Goal: Communication & Community: Answer question/provide support

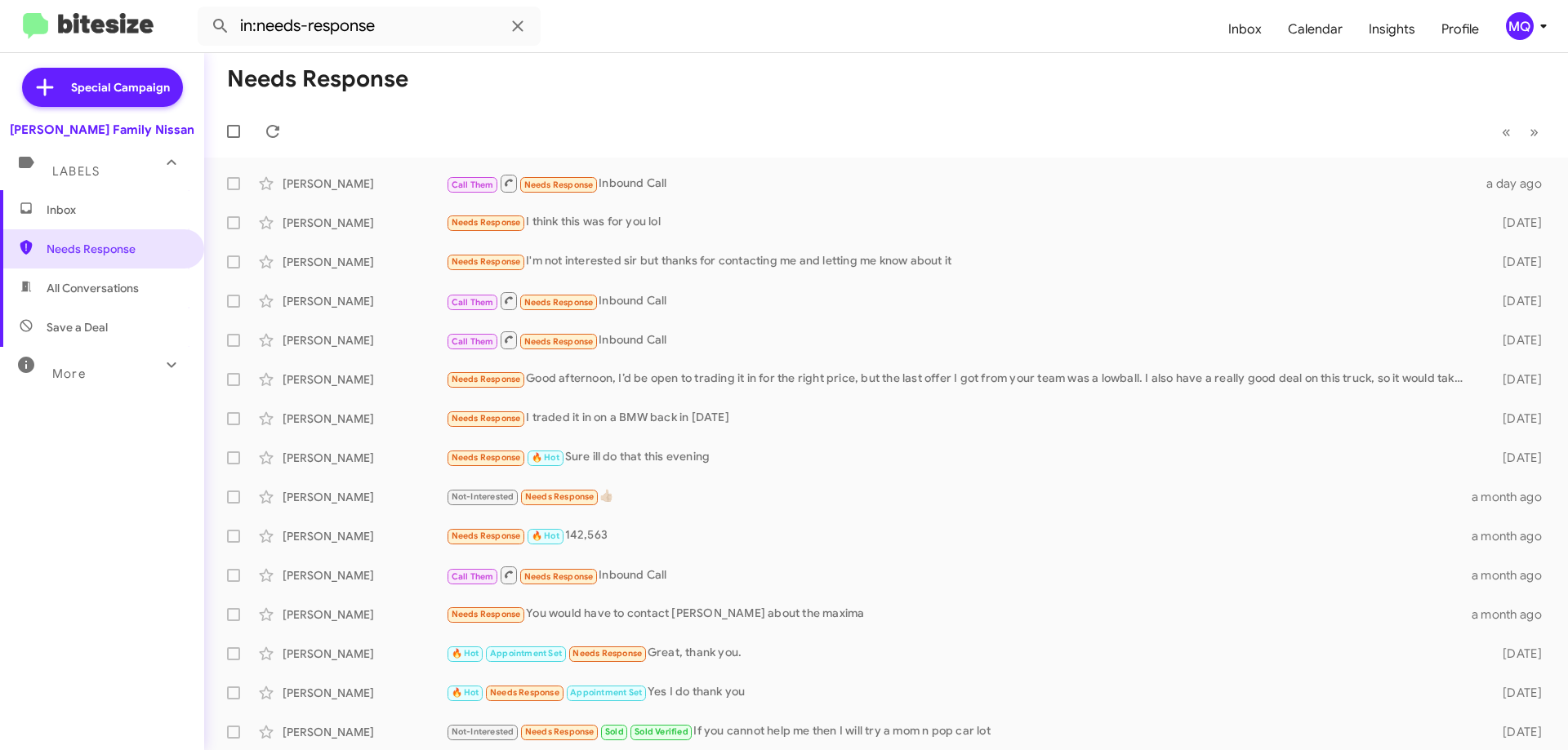
click at [92, 208] on span "Inbox" at bounding box center [116, 210] width 139 height 17
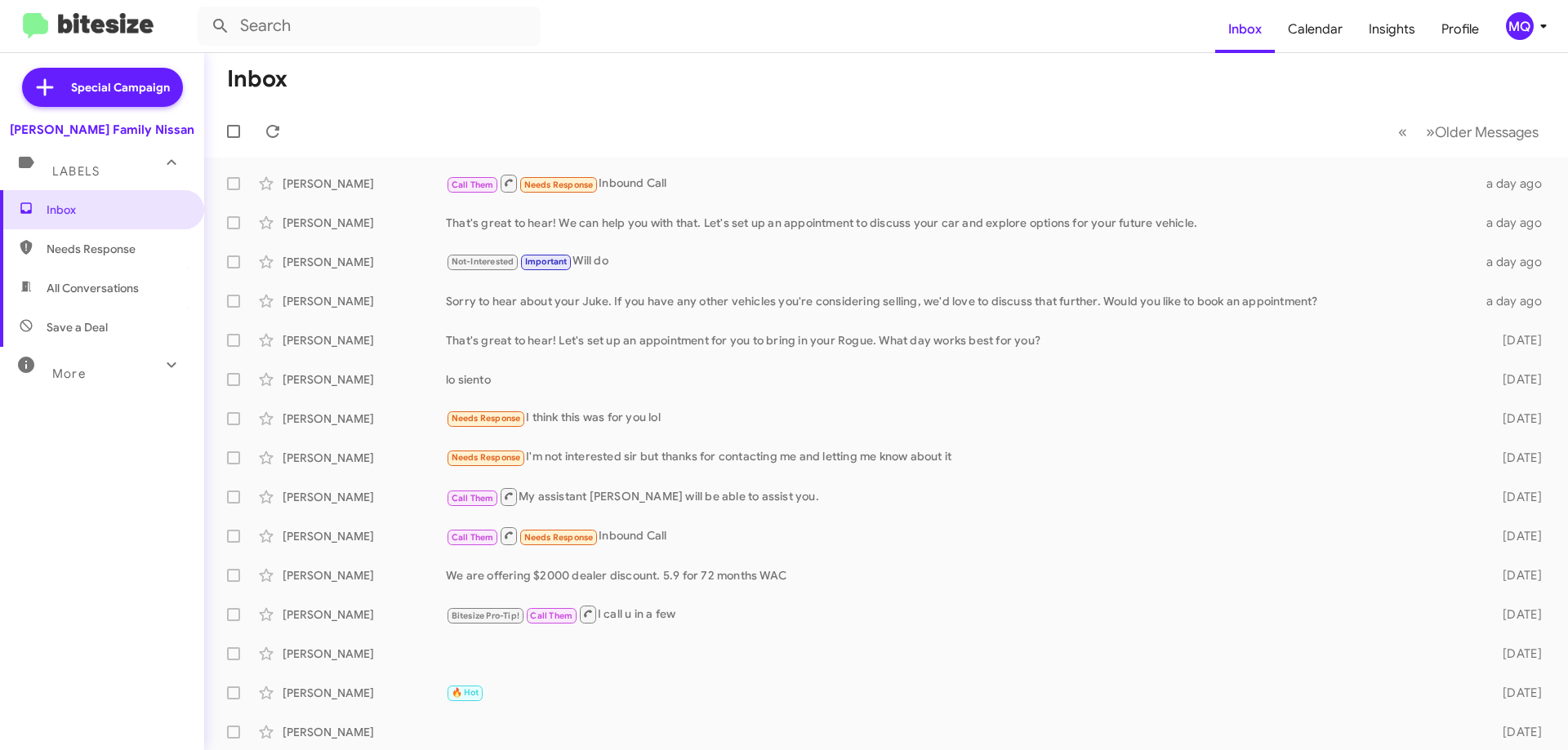
click at [109, 251] on span "Needs Response" at bounding box center [116, 249] width 139 height 17
type input "in:needs-response"
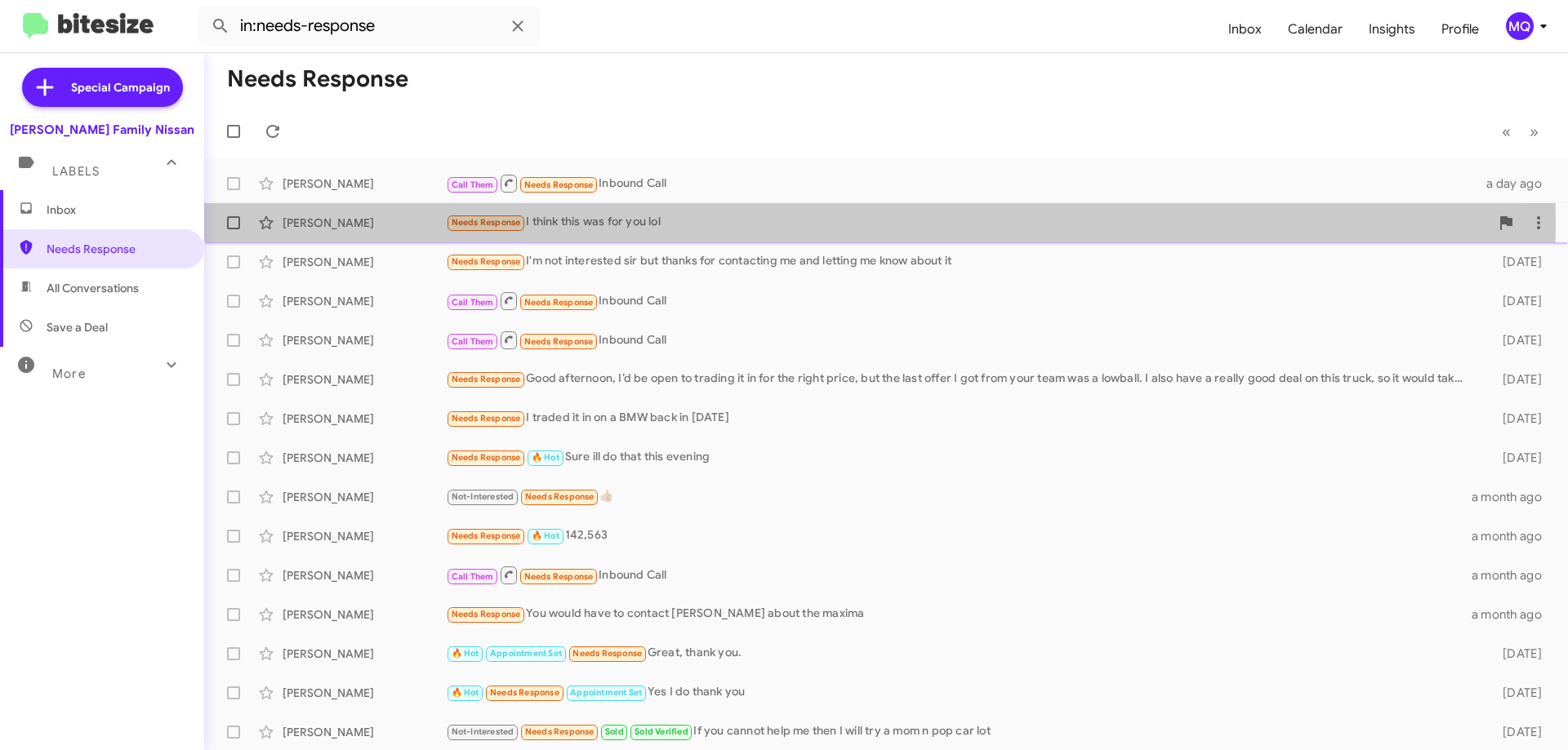
click at [604, 224] on div "Needs Response I think this was for you lol" at bounding box center [968, 222] width 1043 height 19
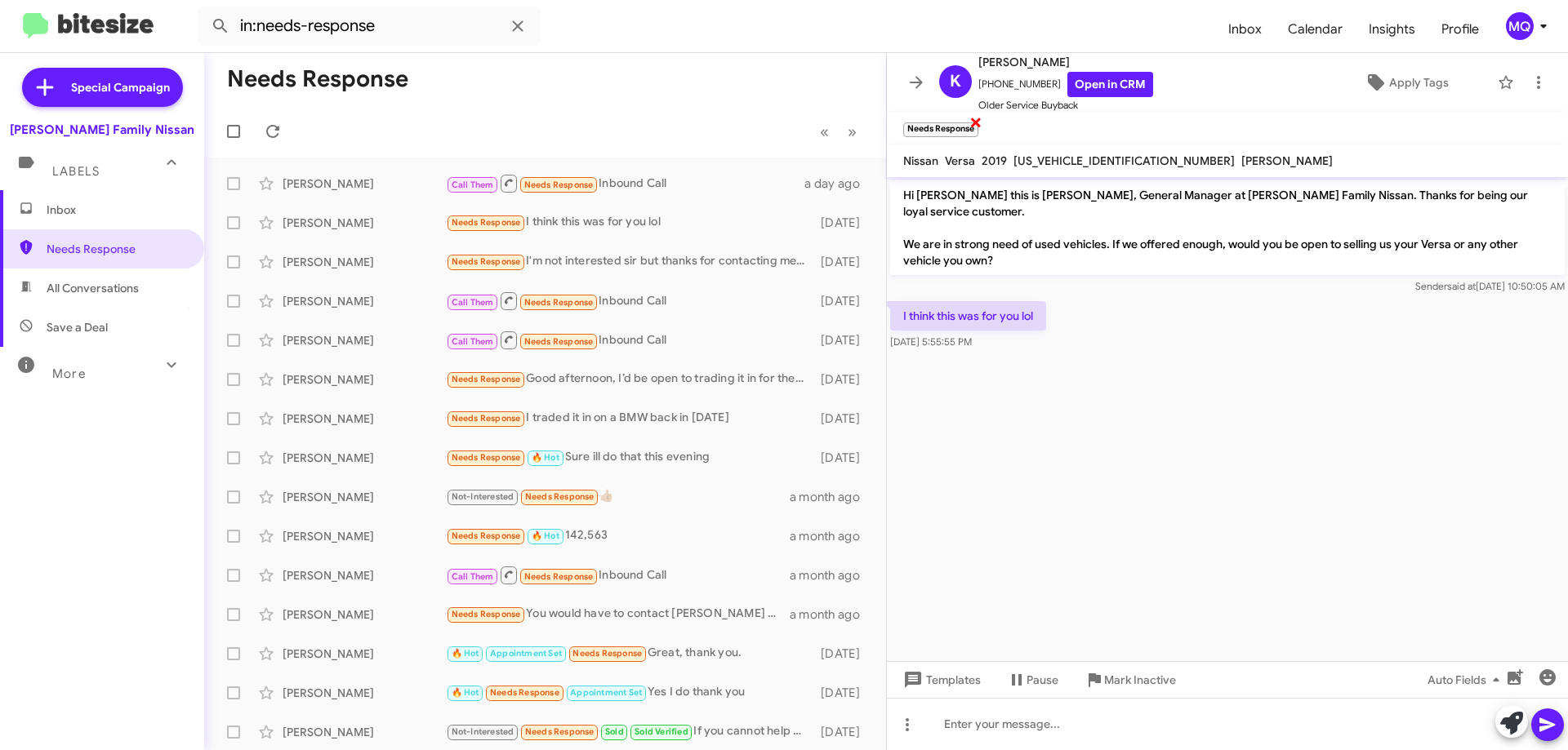
click at [979, 125] on span "×" at bounding box center [975, 122] width 13 height 20
click at [1511, 728] on icon at bounding box center [1511, 723] width 23 height 23
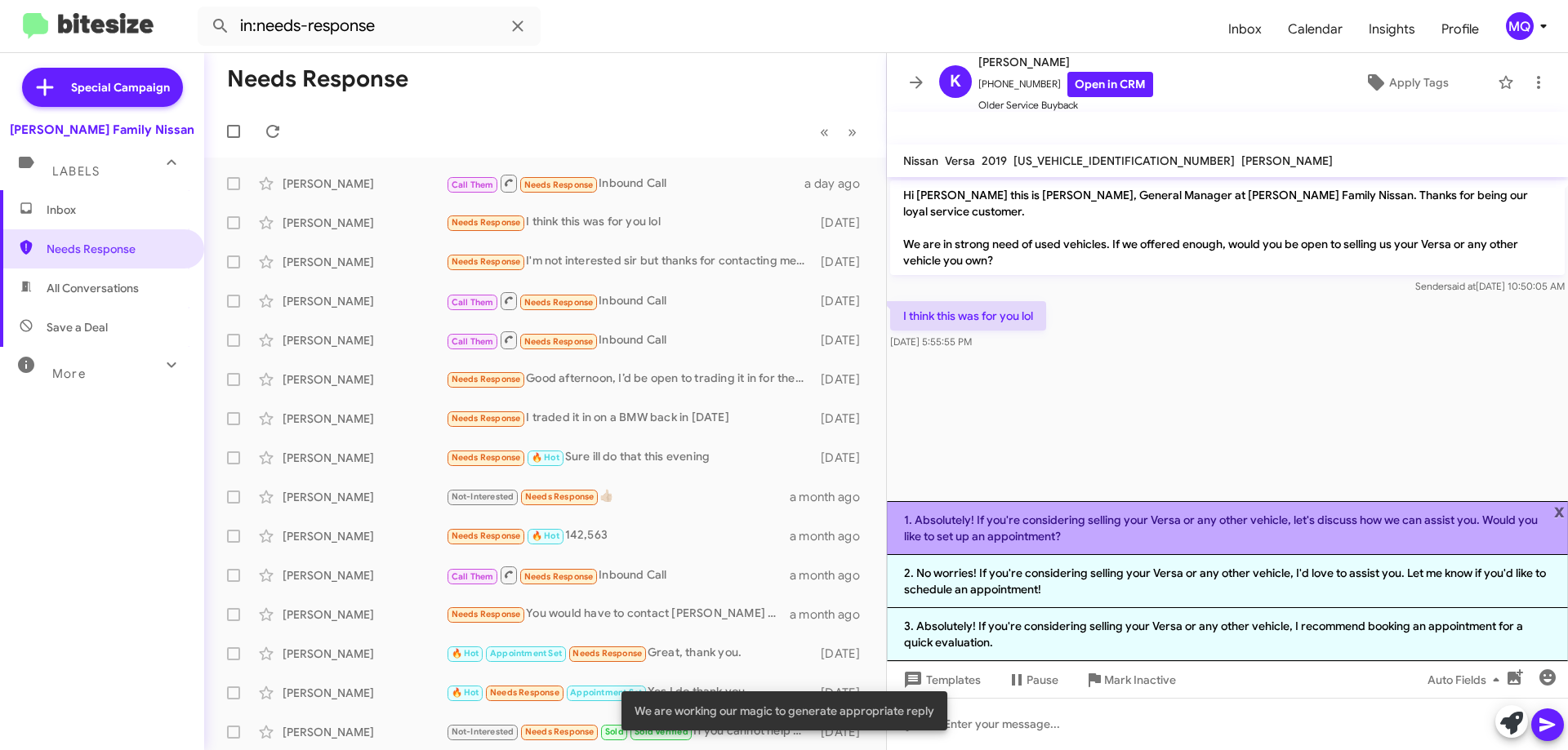
click at [1071, 532] on li "1. Absolutely! If you're considering selling your Versa or any other vehicle, l…" at bounding box center [1227, 527] width 681 height 54
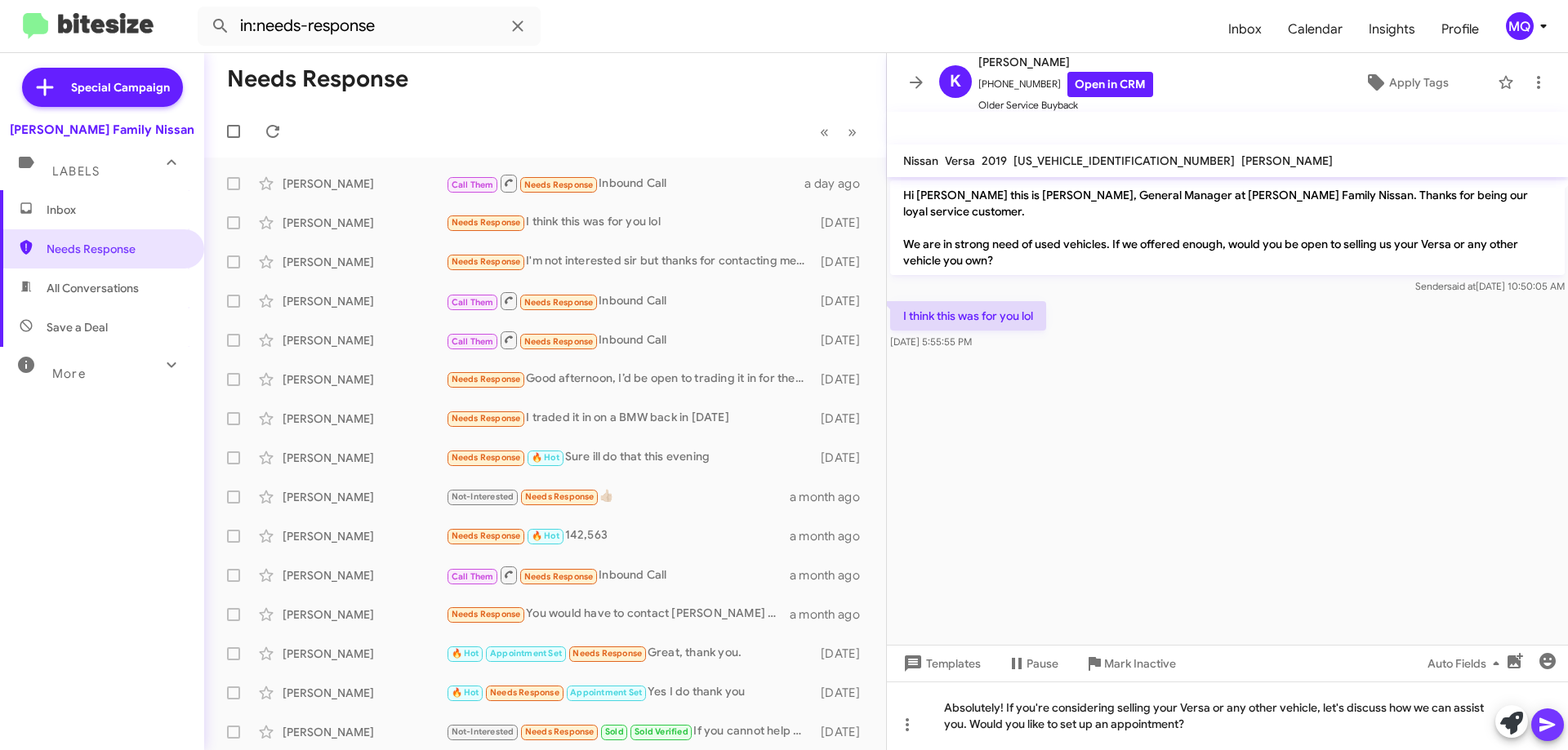
click at [1545, 726] on icon at bounding box center [1547, 725] width 16 height 14
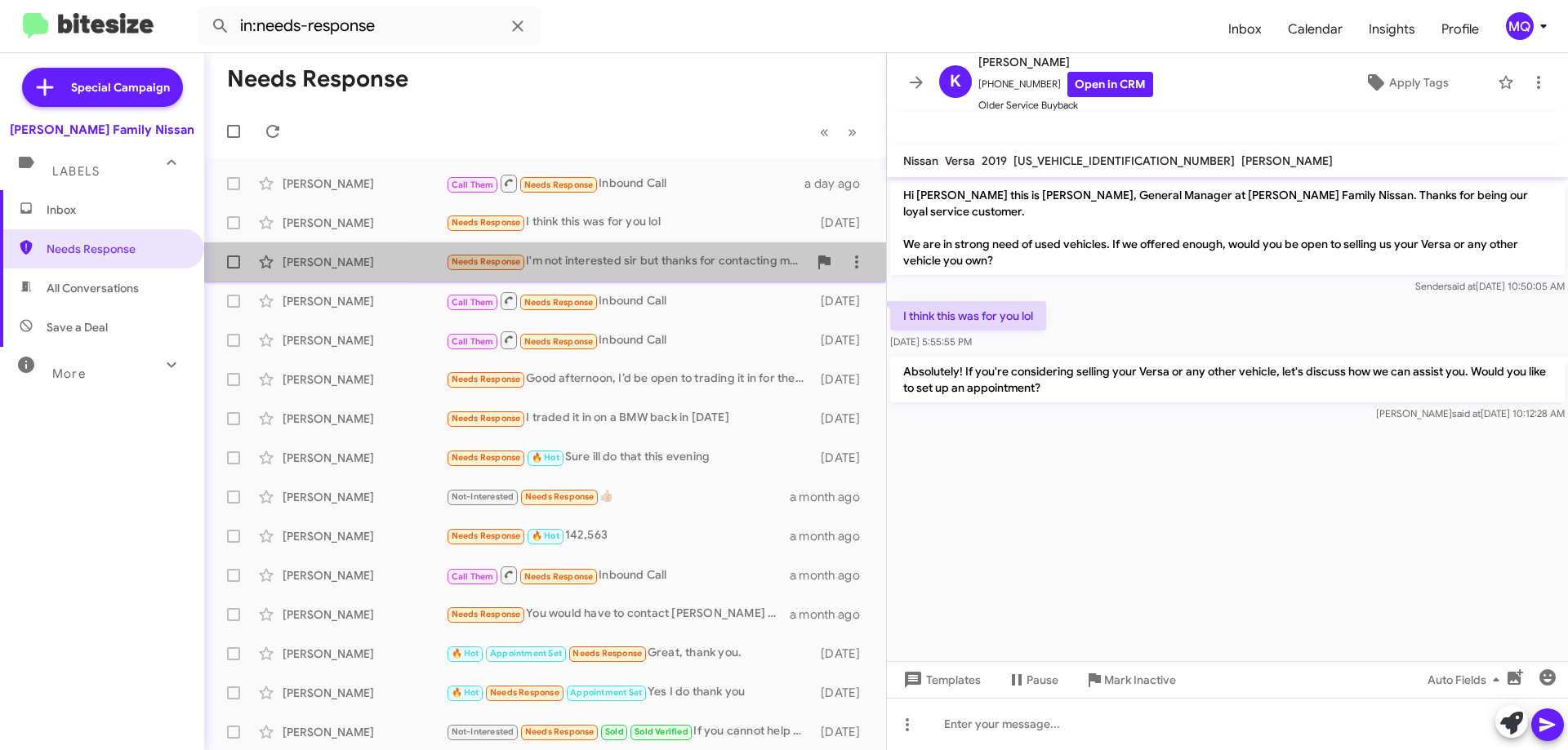
click at [655, 266] on div "Needs Response I'm not interested sir but thanks for contacting me and letting …" at bounding box center [627, 261] width 362 height 19
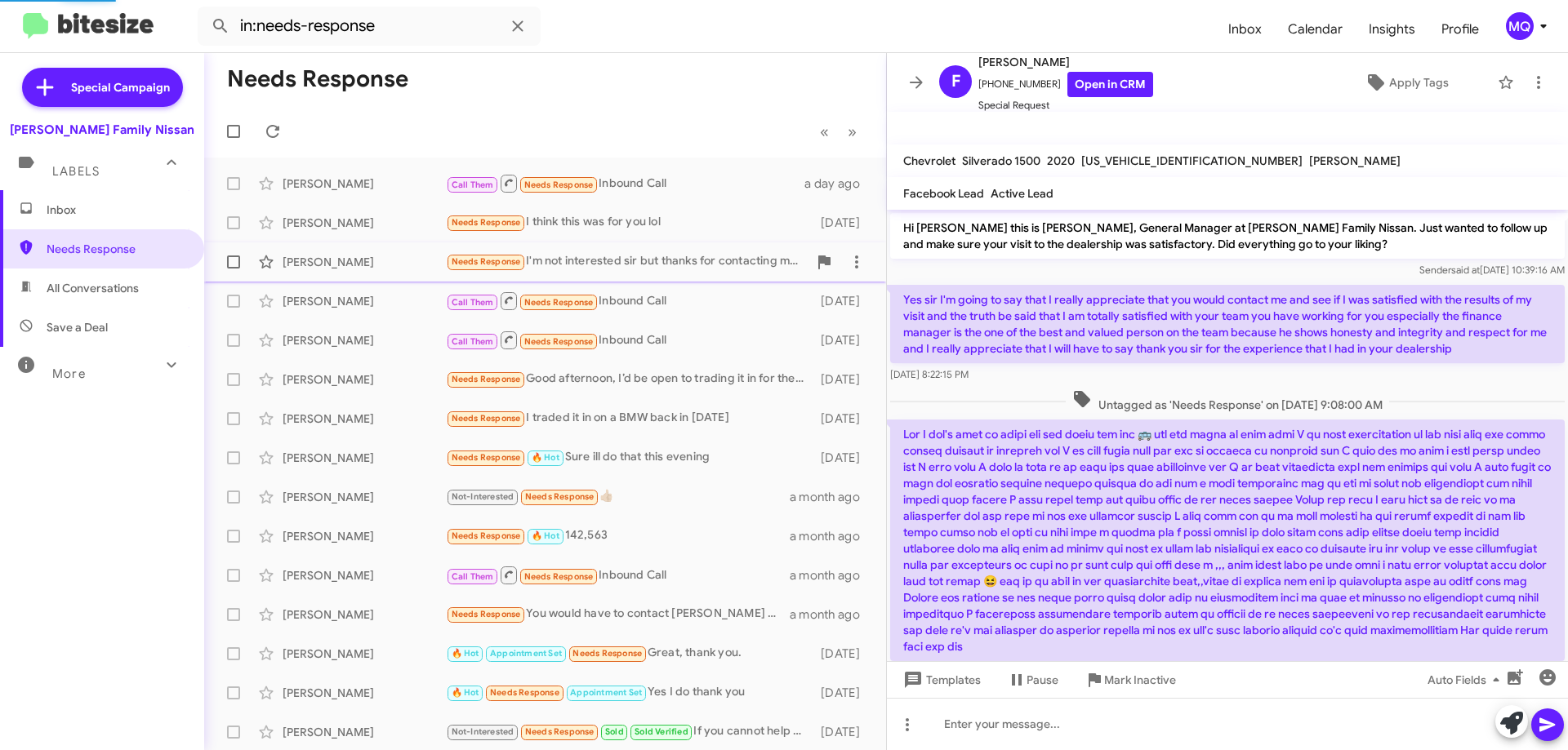
scroll to position [491, 0]
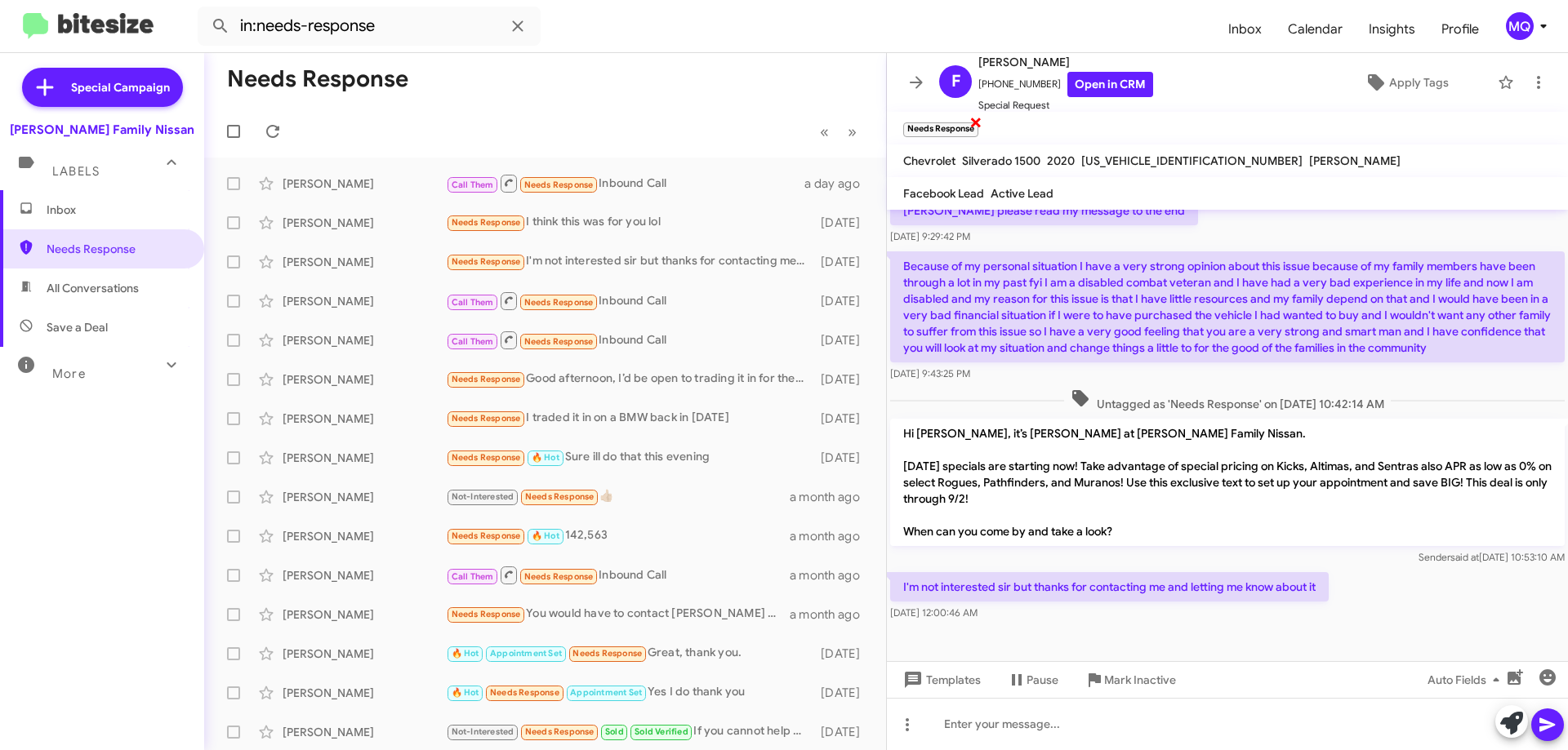
click at [979, 121] on span "×" at bounding box center [975, 122] width 13 height 20
click at [1368, 83] on icon at bounding box center [1376, 82] width 17 height 17
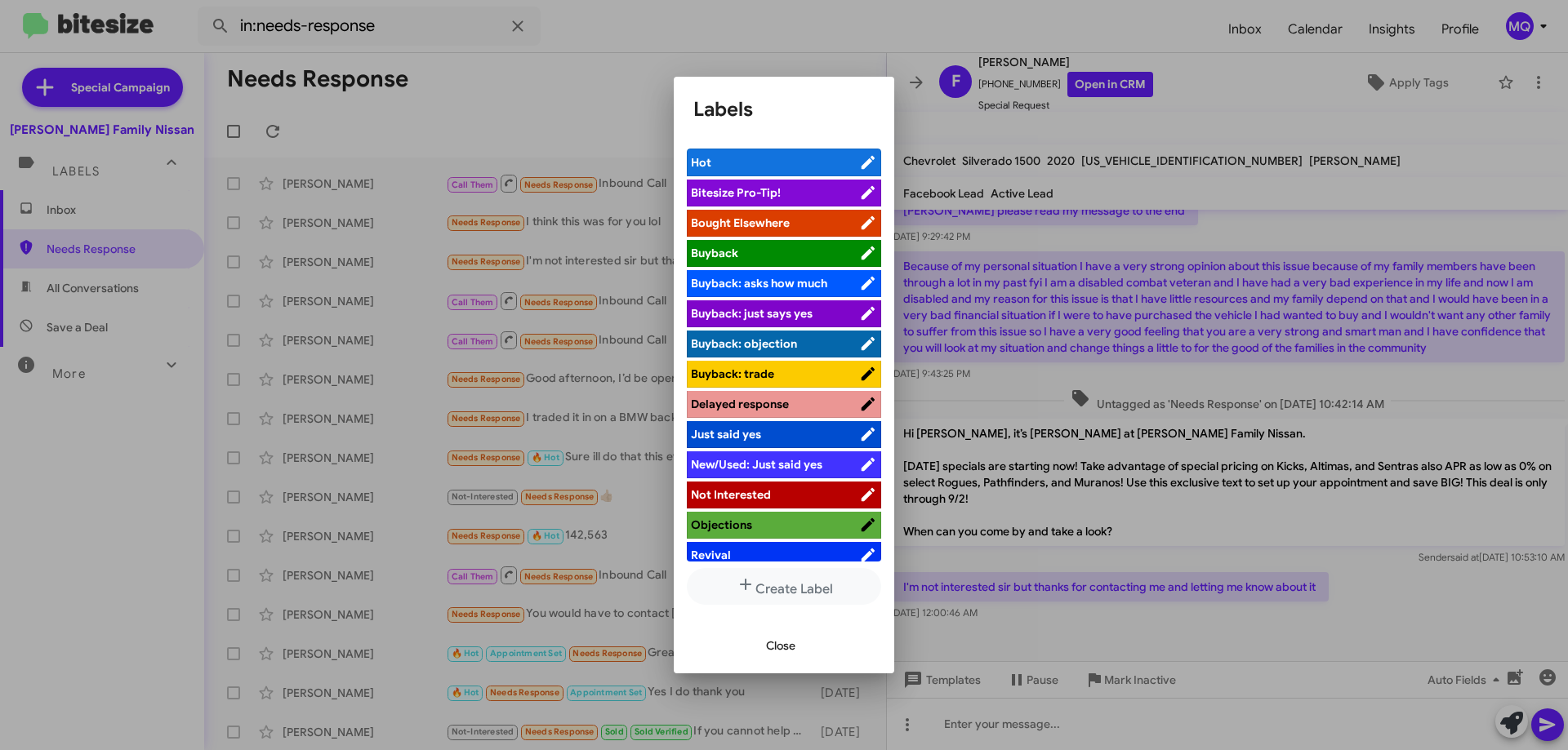
click at [774, 491] on span "Not Interested" at bounding box center [775, 494] width 169 height 17
click at [785, 649] on span "Close" at bounding box center [781, 646] width 29 height 29
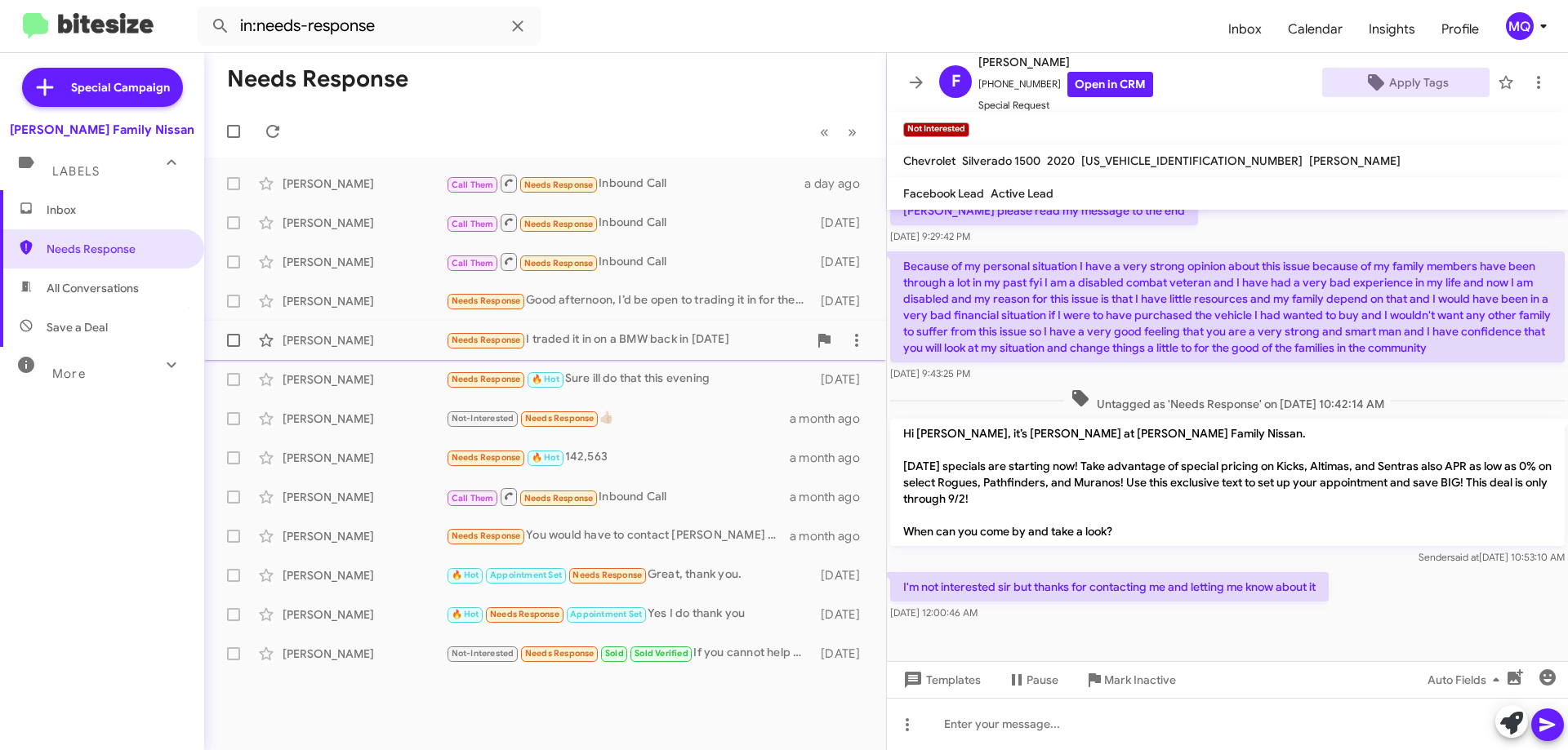
click at [651, 335] on div "Needs Response I traded it in on a BMW back in [DATE]" at bounding box center [627, 339] width 362 height 19
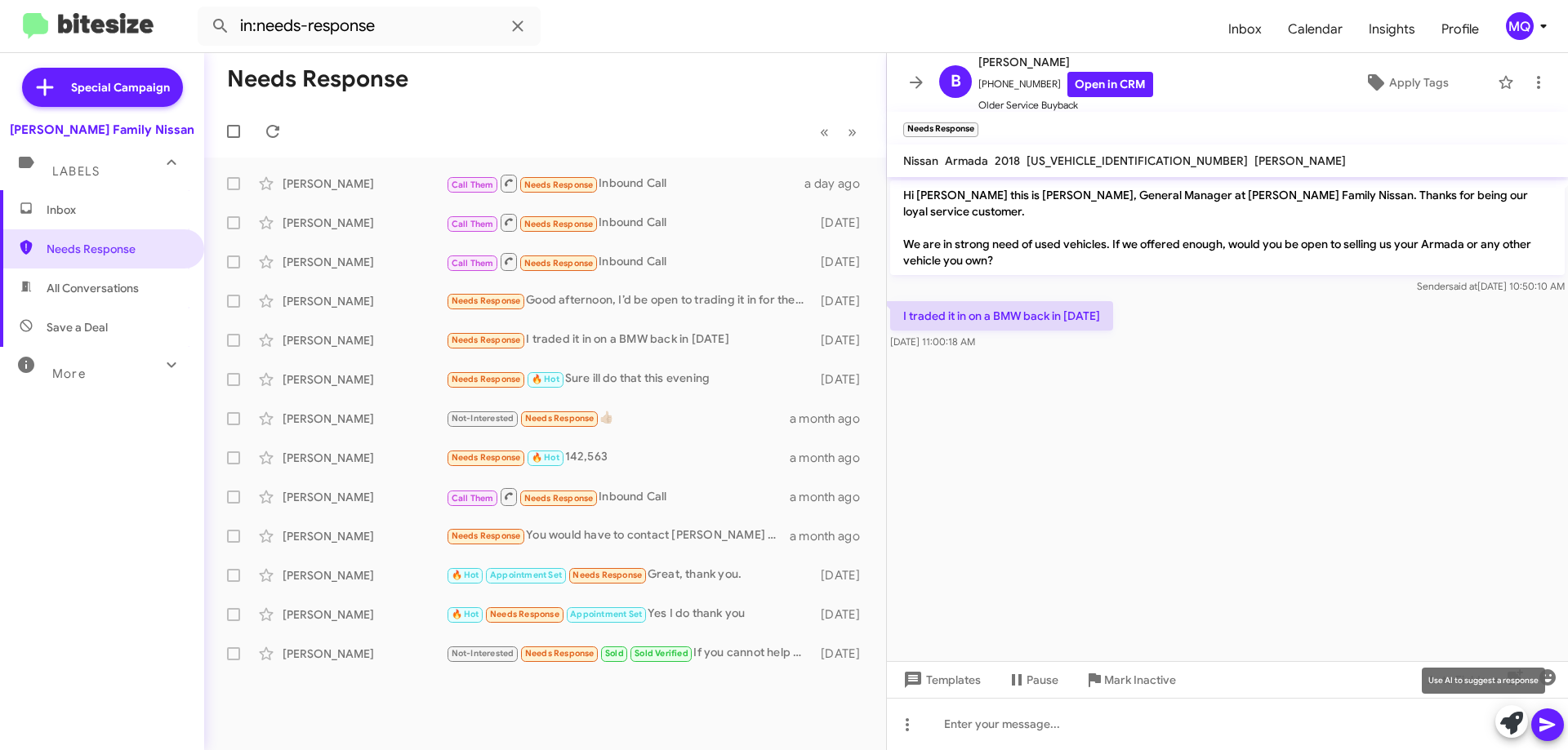
click at [1507, 724] on icon at bounding box center [1511, 723] width 23 height 23
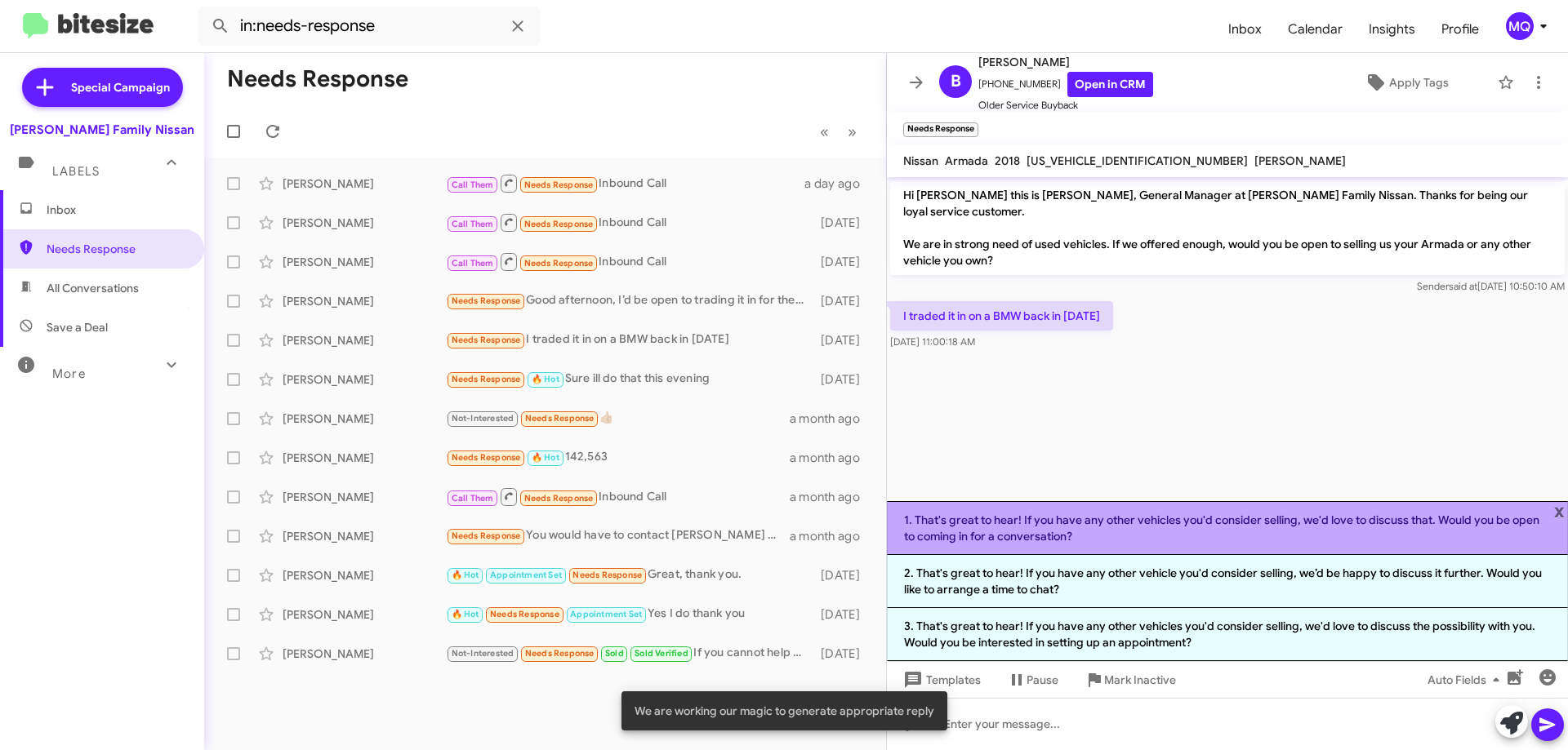
click at [1099, 529] on li "1. That's great to hear! If you have any other vehicles you'd consider selling,…" at bounding box center [1227, 527] width 681 height 54
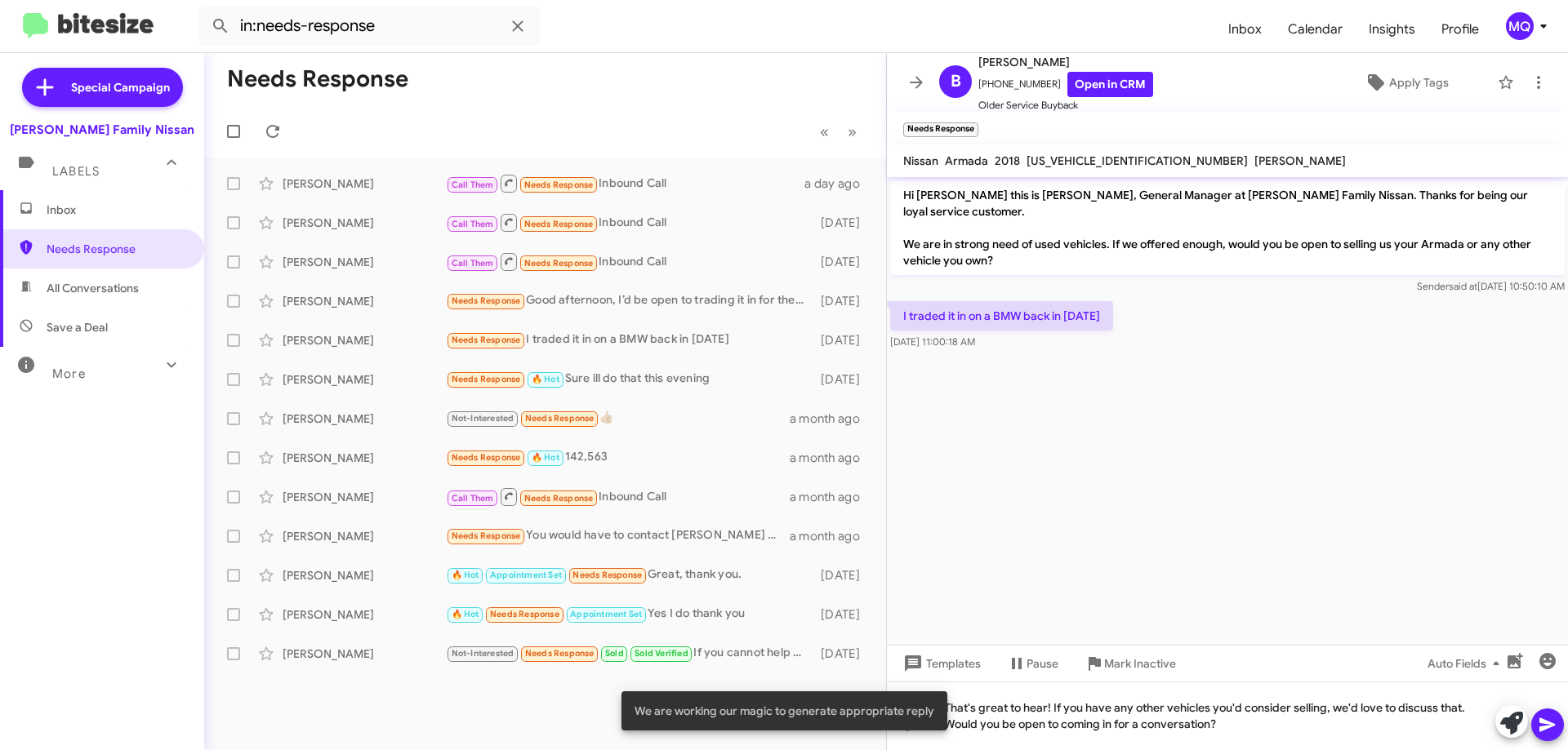
click at [1544, 725] on icon at bounding box center [1547, 725] width 20 height 20
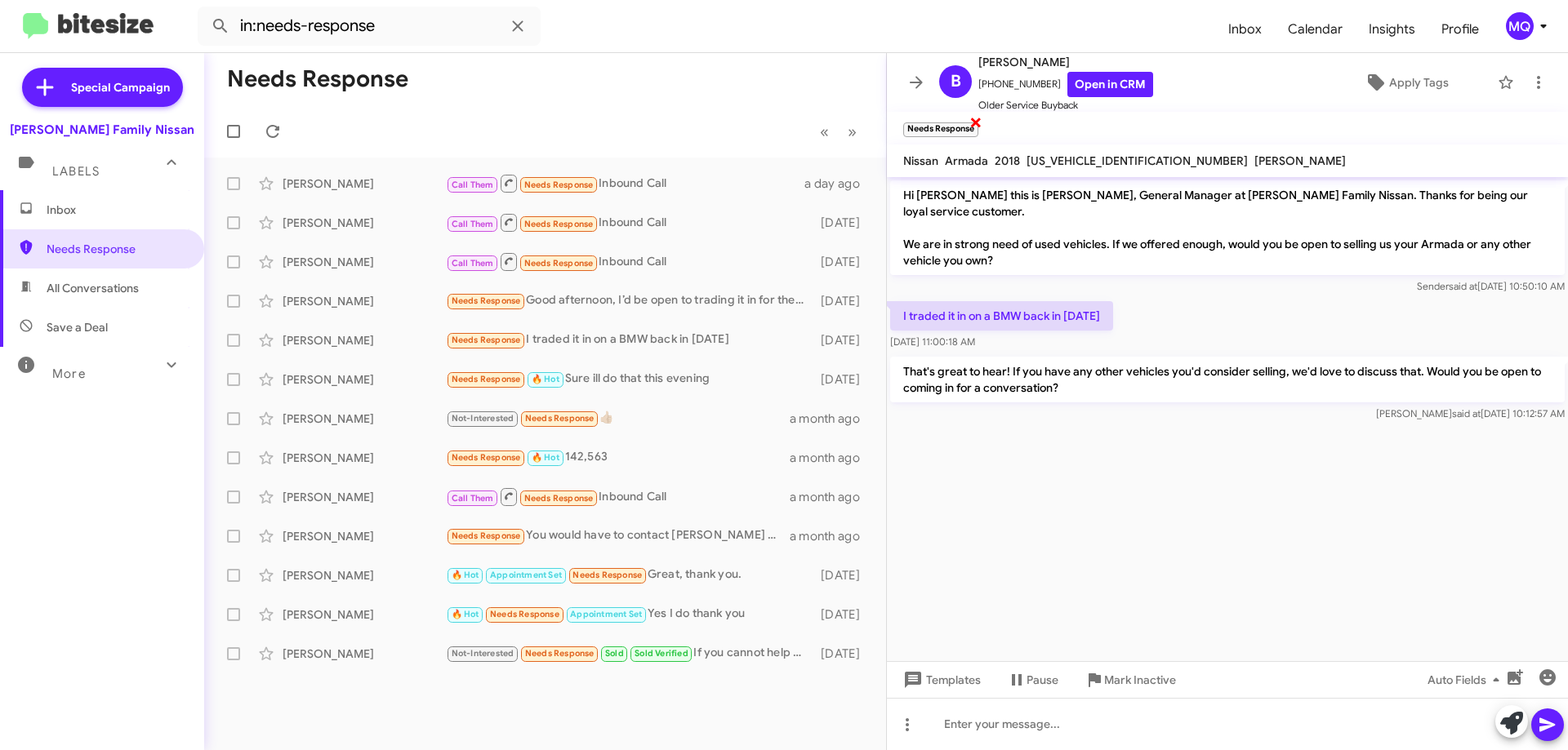
click at [979, 122] on span "×" at bounding box center [975, 122] width 13 height 20
click at [694, 375] on div "Needs Response 🔥 Hot Sure ill do that this evening" at bounding box center [627, 378] width 362 height 19
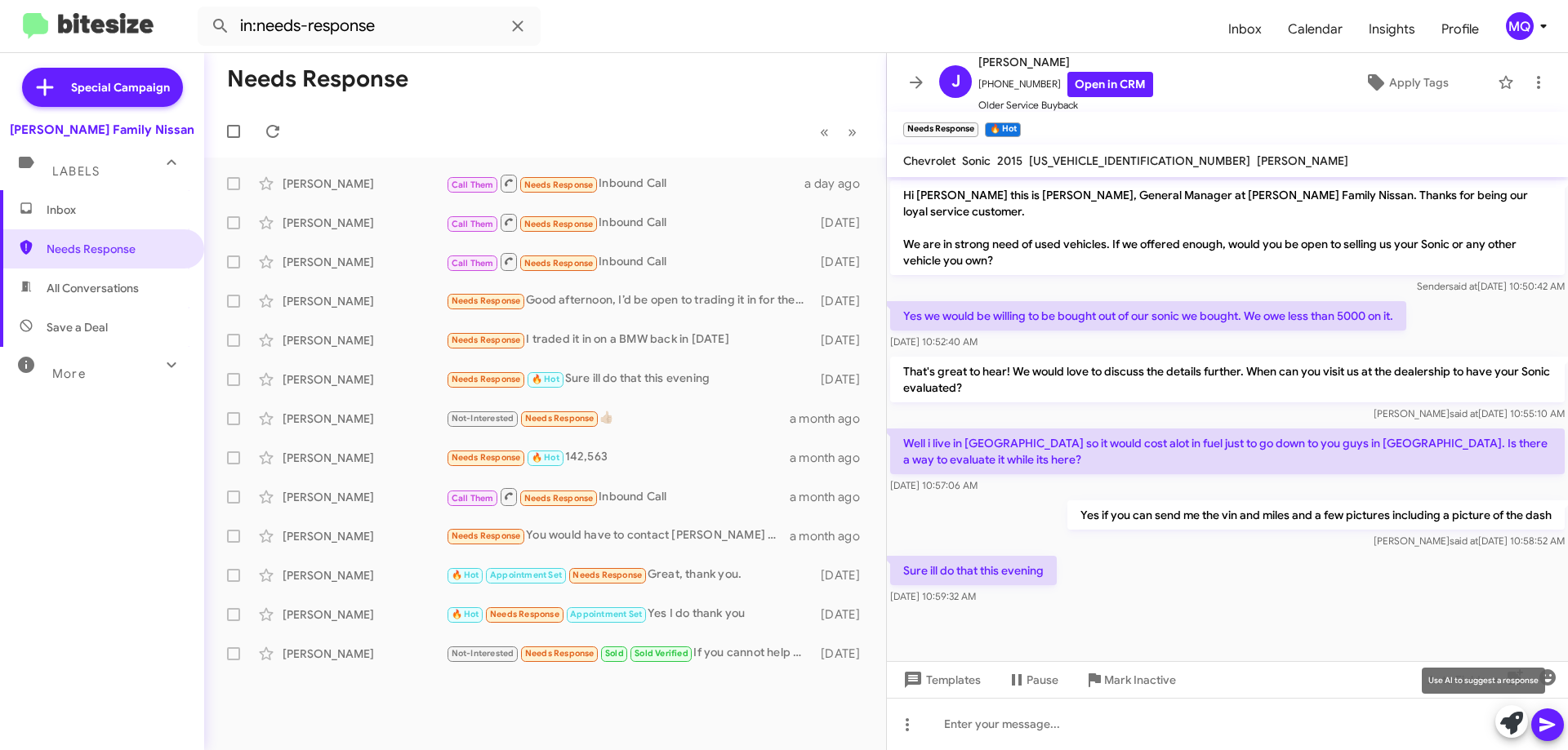
click at [1508, 720] on icon at bounding box center [1511, 723] width 23 height 23
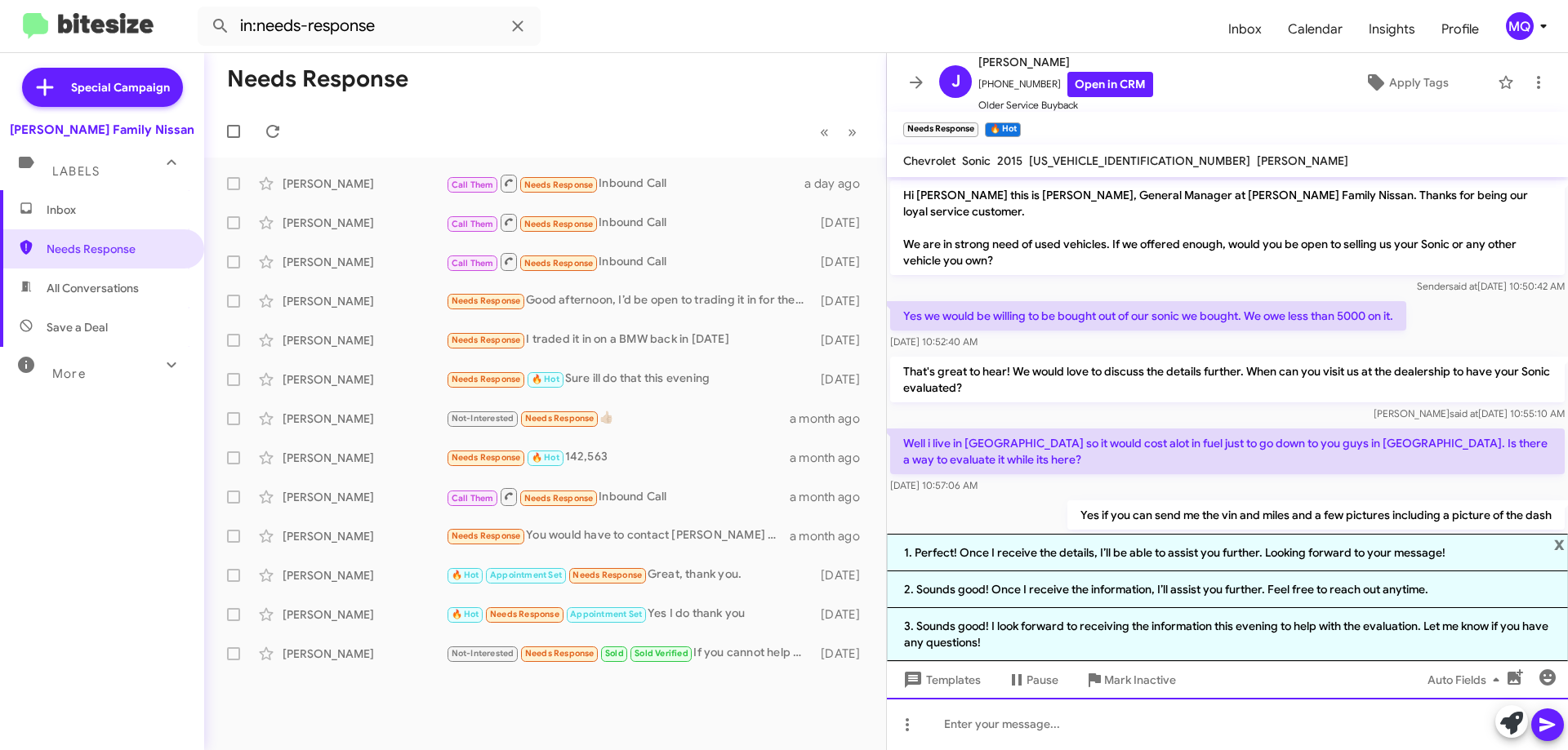
click at [1008, 718] on div at bounding box center [1227, 724] width 681 height 52
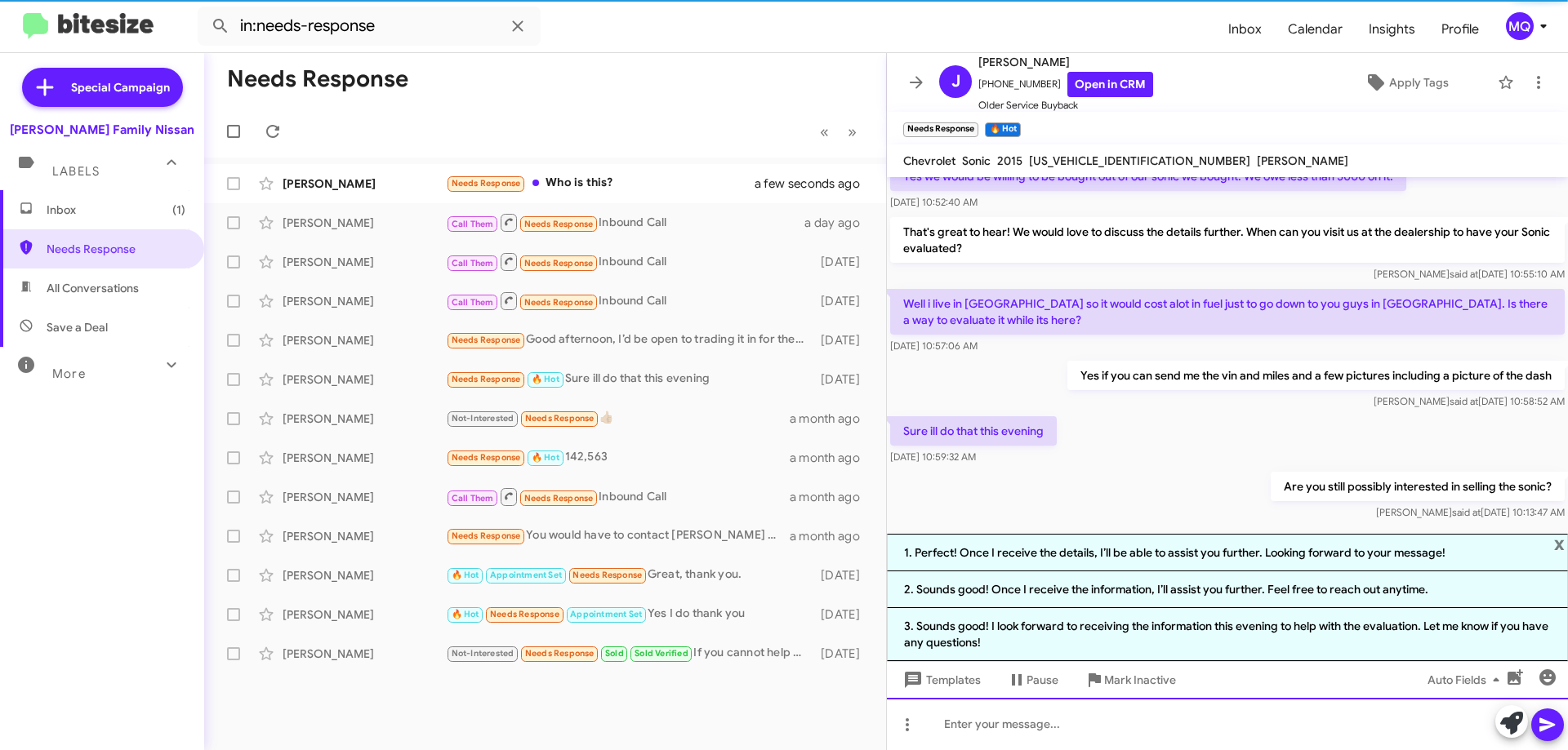
scroll to position [142, 0]
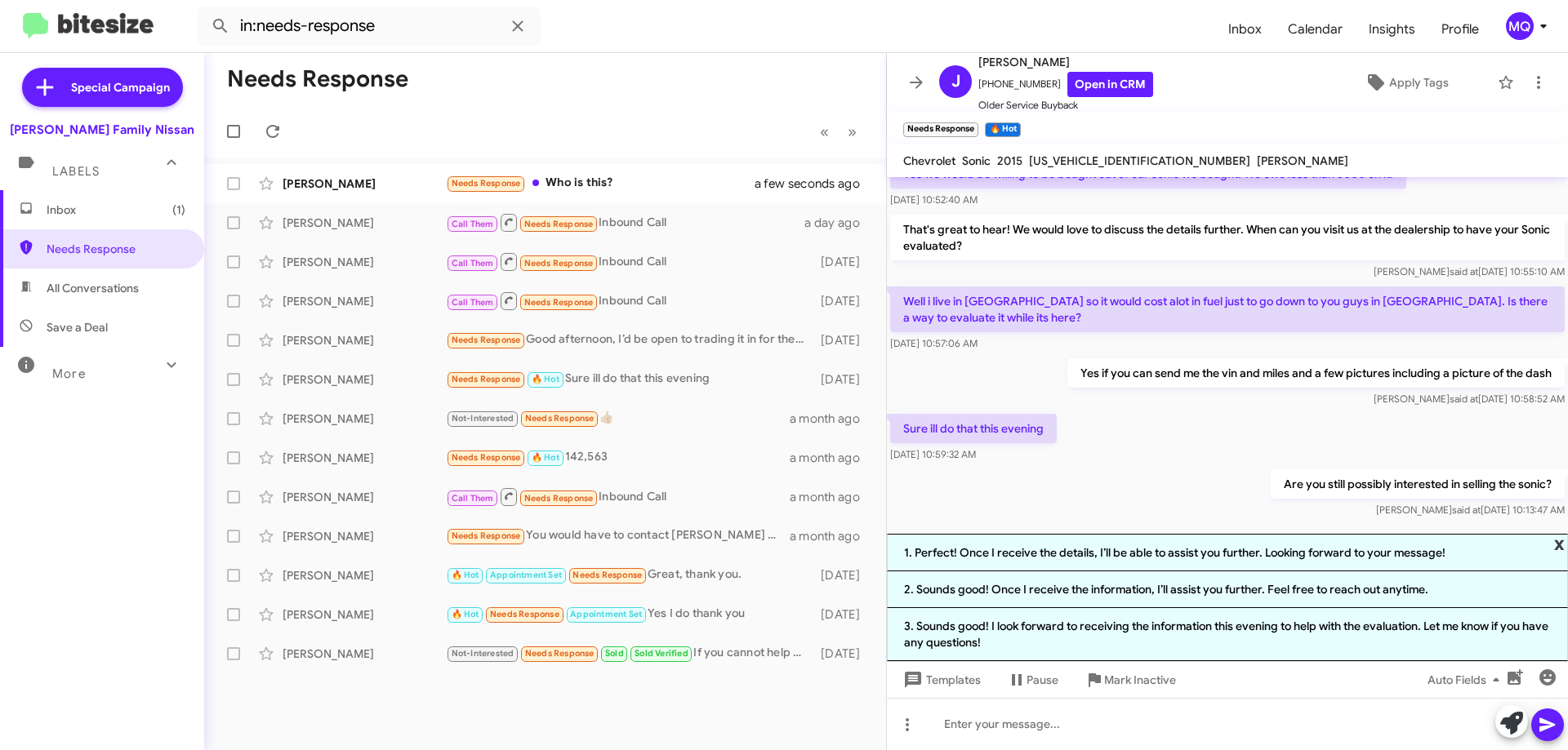
click at [1557, 544] on span "x" at bounding box center [1559, 544] width 11 height 20
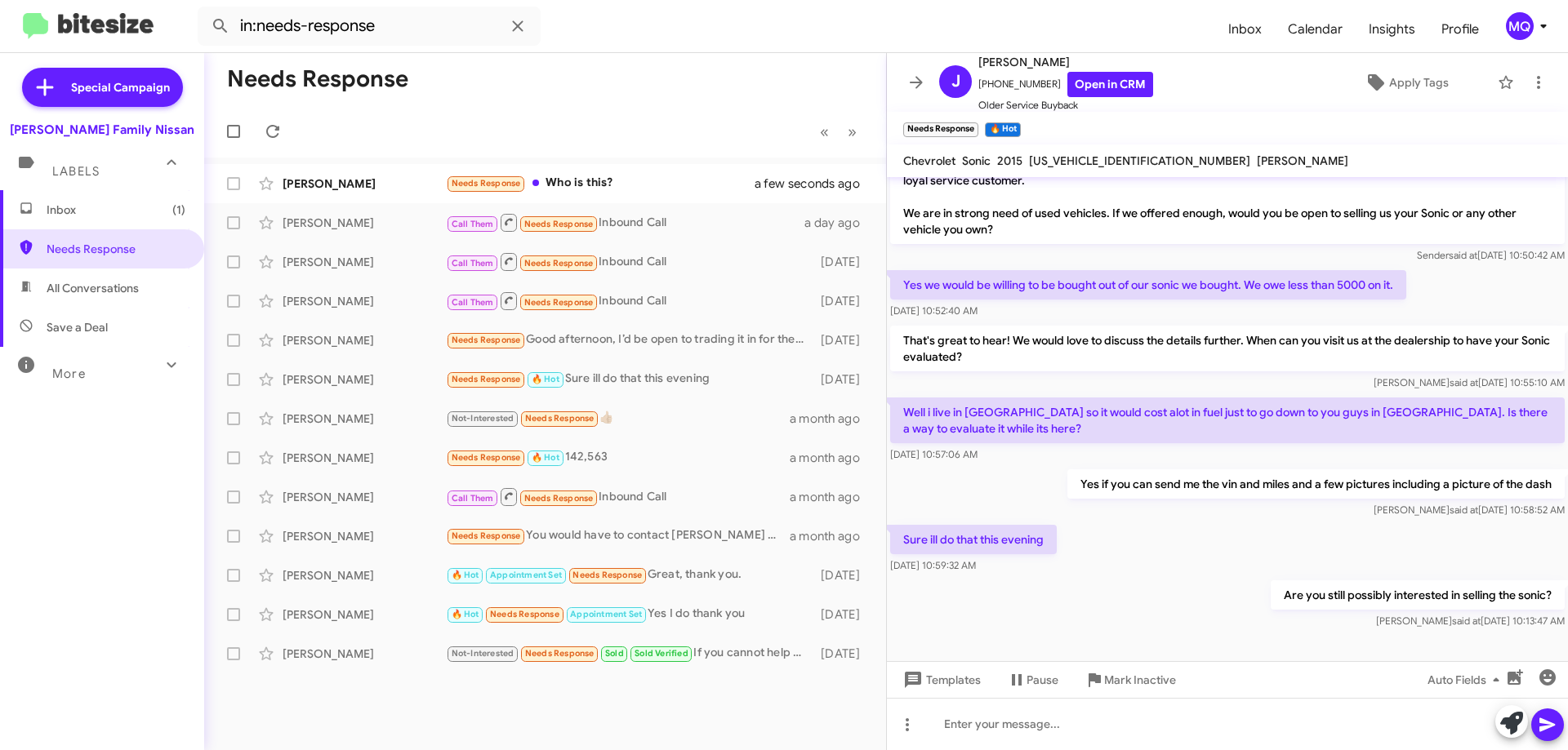
scroll to position [15, 0]
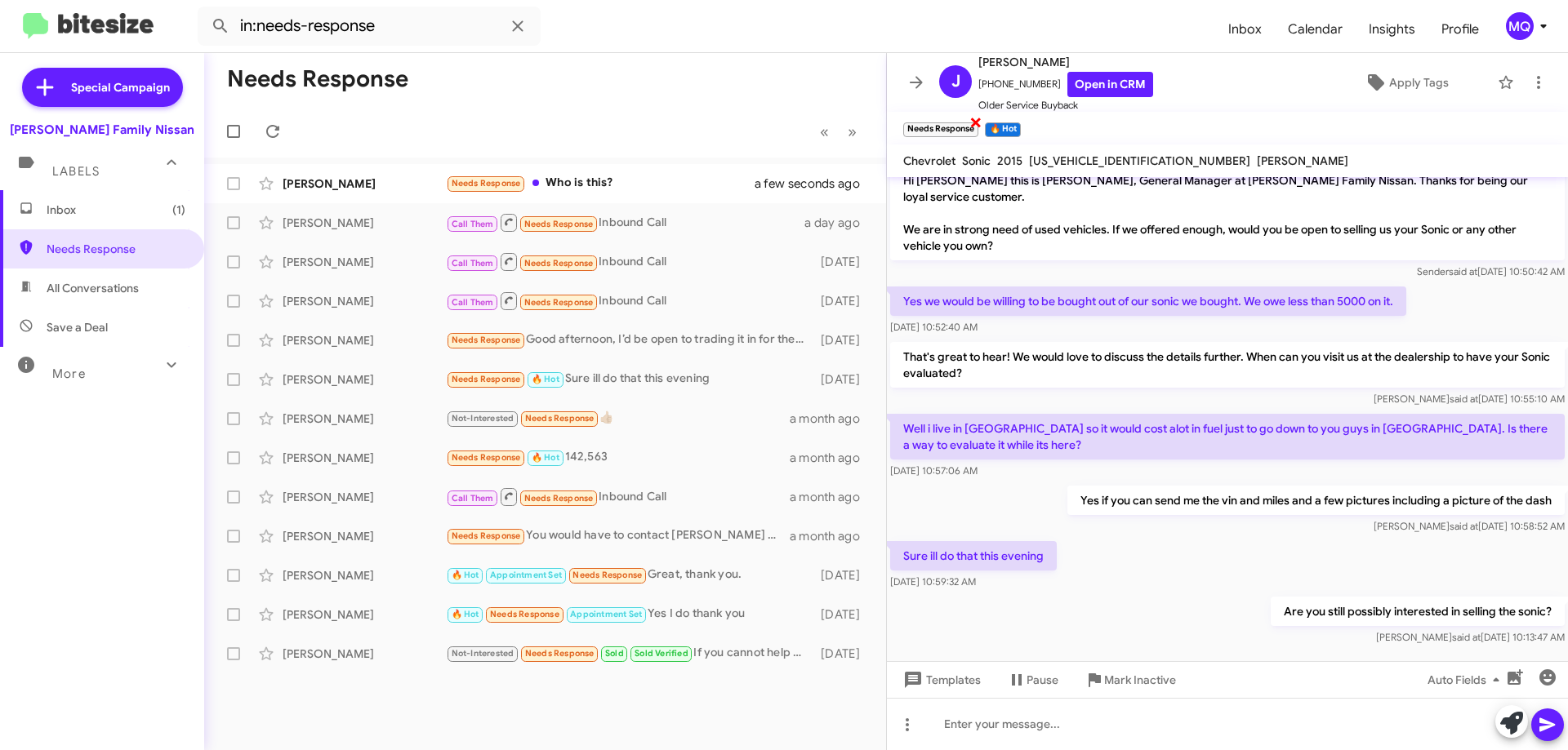
click at [975, 122] on span "×" at bounding box center [975, 122] width 13 height 20
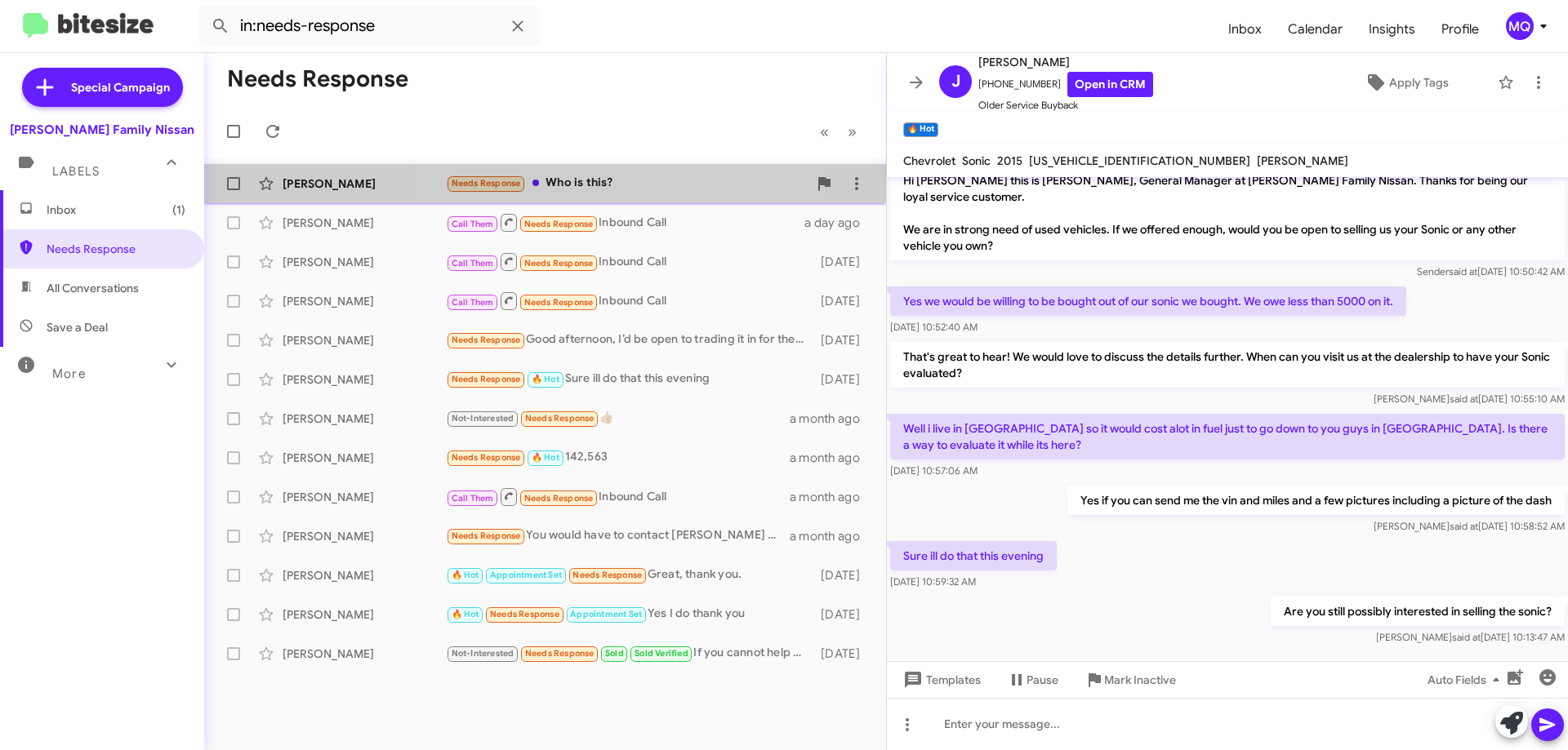
click at [578, 187] on div "Needs Response Who is this?" at bounding box center [627, 182] width 362 height 19
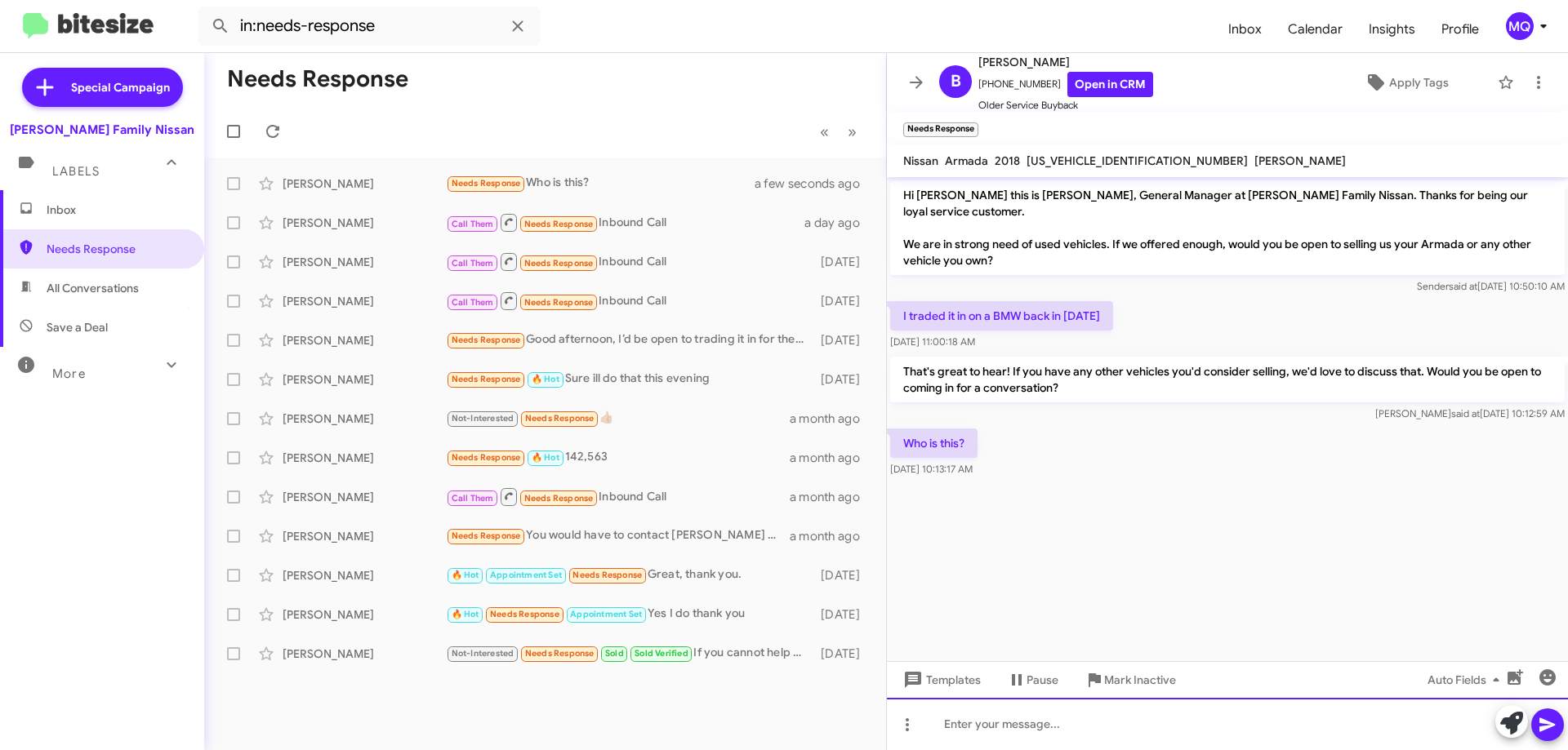
click at [1037, 736] on div at bounding box center [1227, 724] width 681 height 52
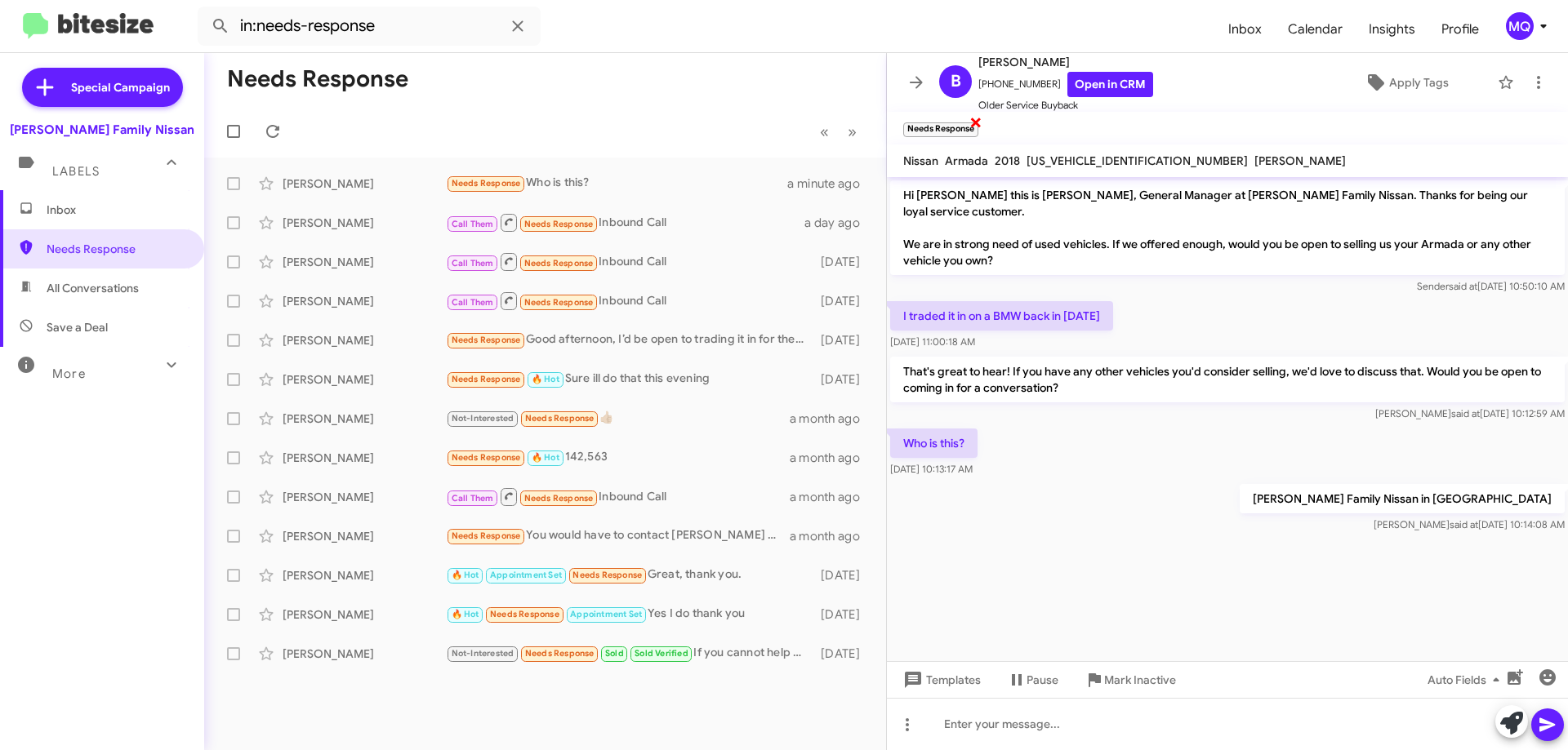
click at [978, 122] on span "×" at bounding box center [975, 122] width 13 height 20
click at [53, 216] on span "Inbox" at bounding box center [116, 210] width 139 height 17
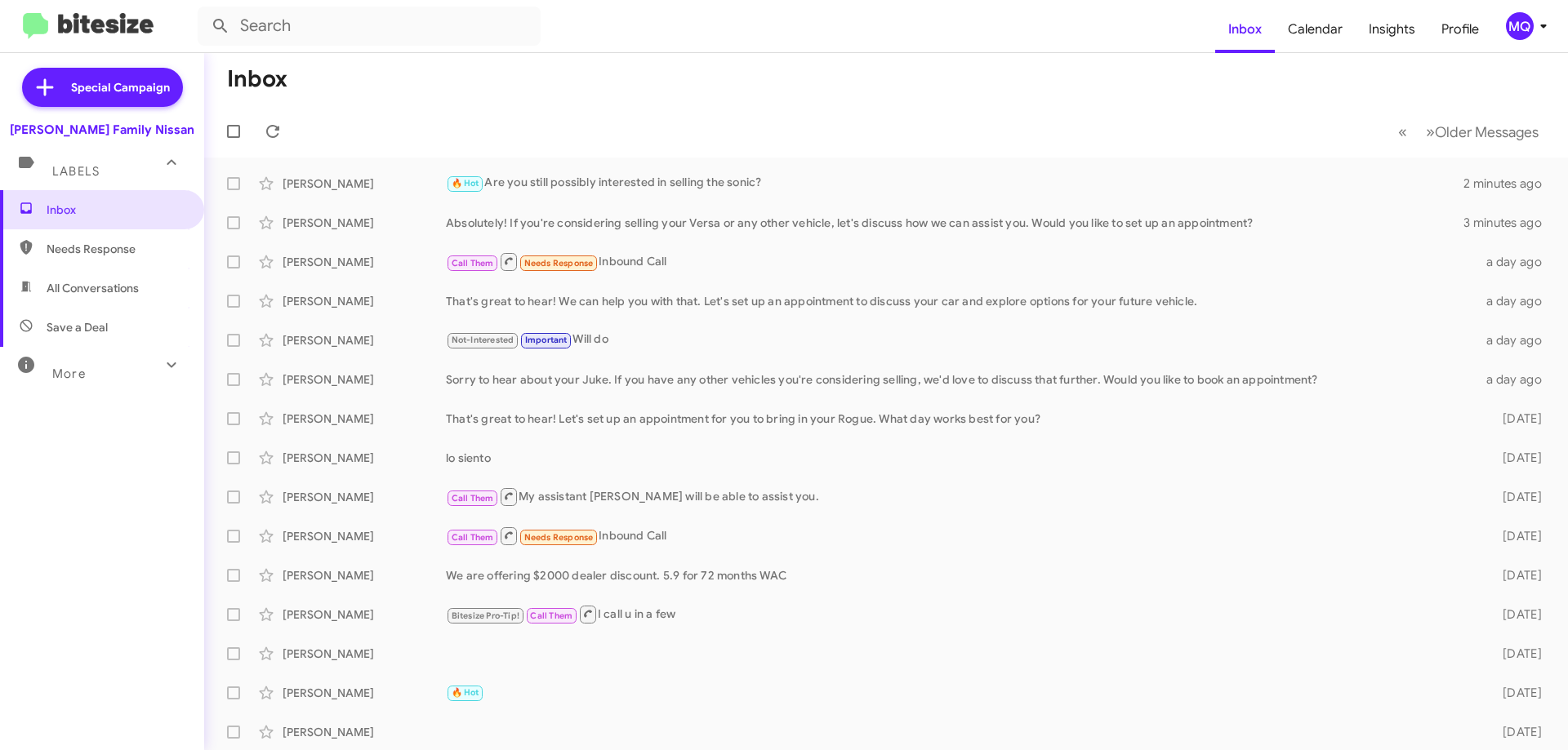
click at [90, 252] on span "Needs Response" at bounding box center [116, 249] width 139 height 17
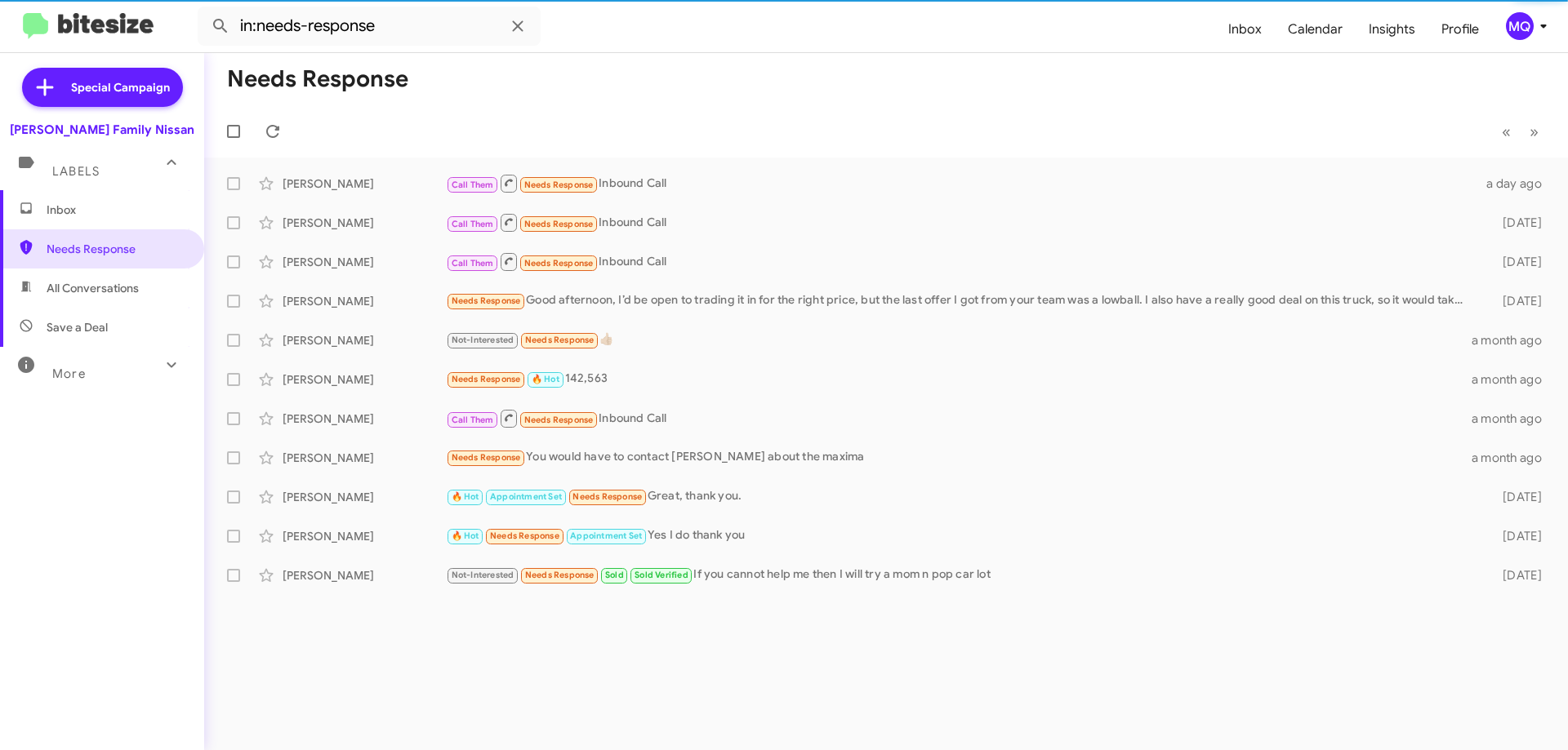
click at [88, 289] on span "All Conversations" at bounding box center [92, 288] width 92 height 17
type input "in:all-conversations"
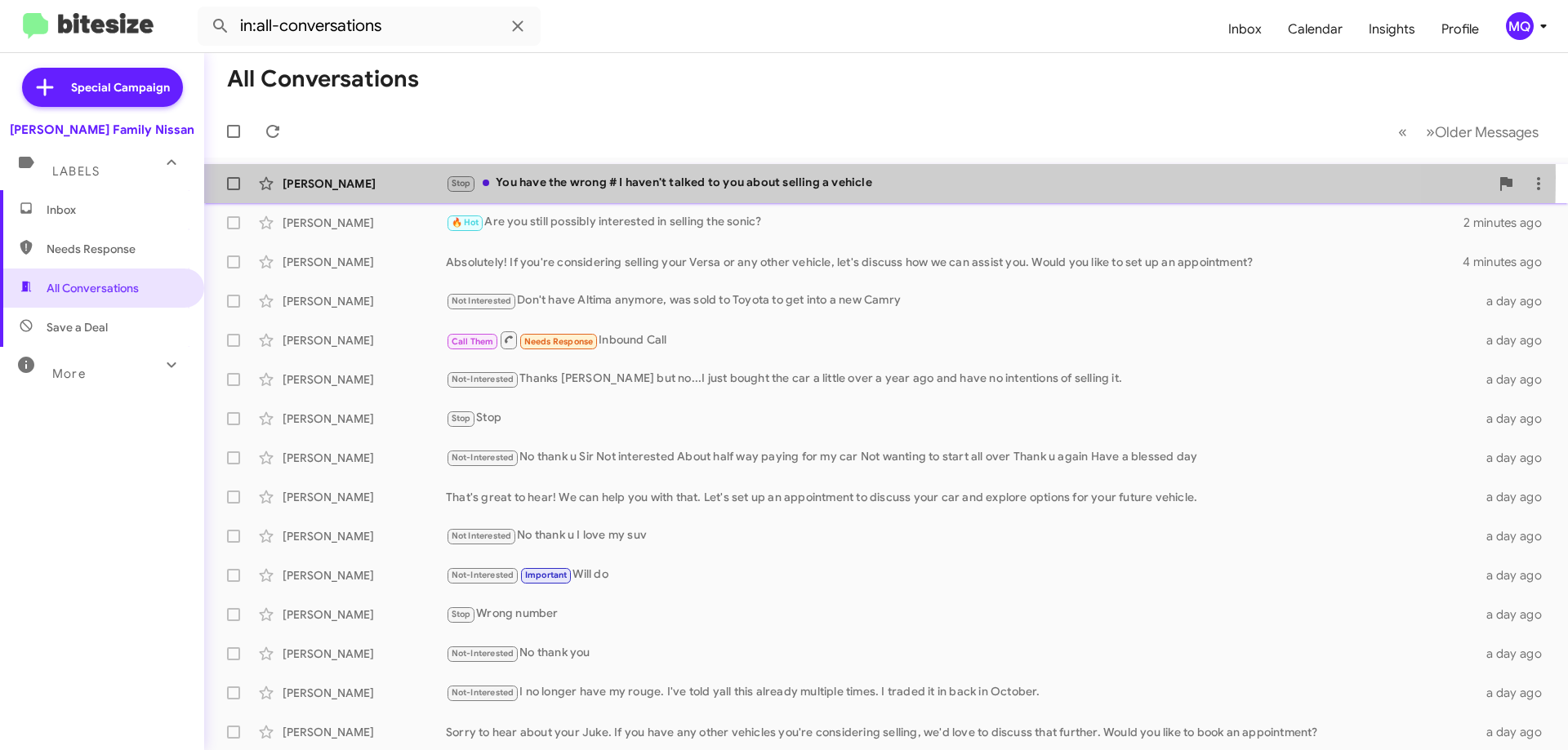
click at [658, 177] on div "Stop You have the wrong # I haven't talked to you about selling a vehicle" at bounding box center [968, 182] width 1043 height 19
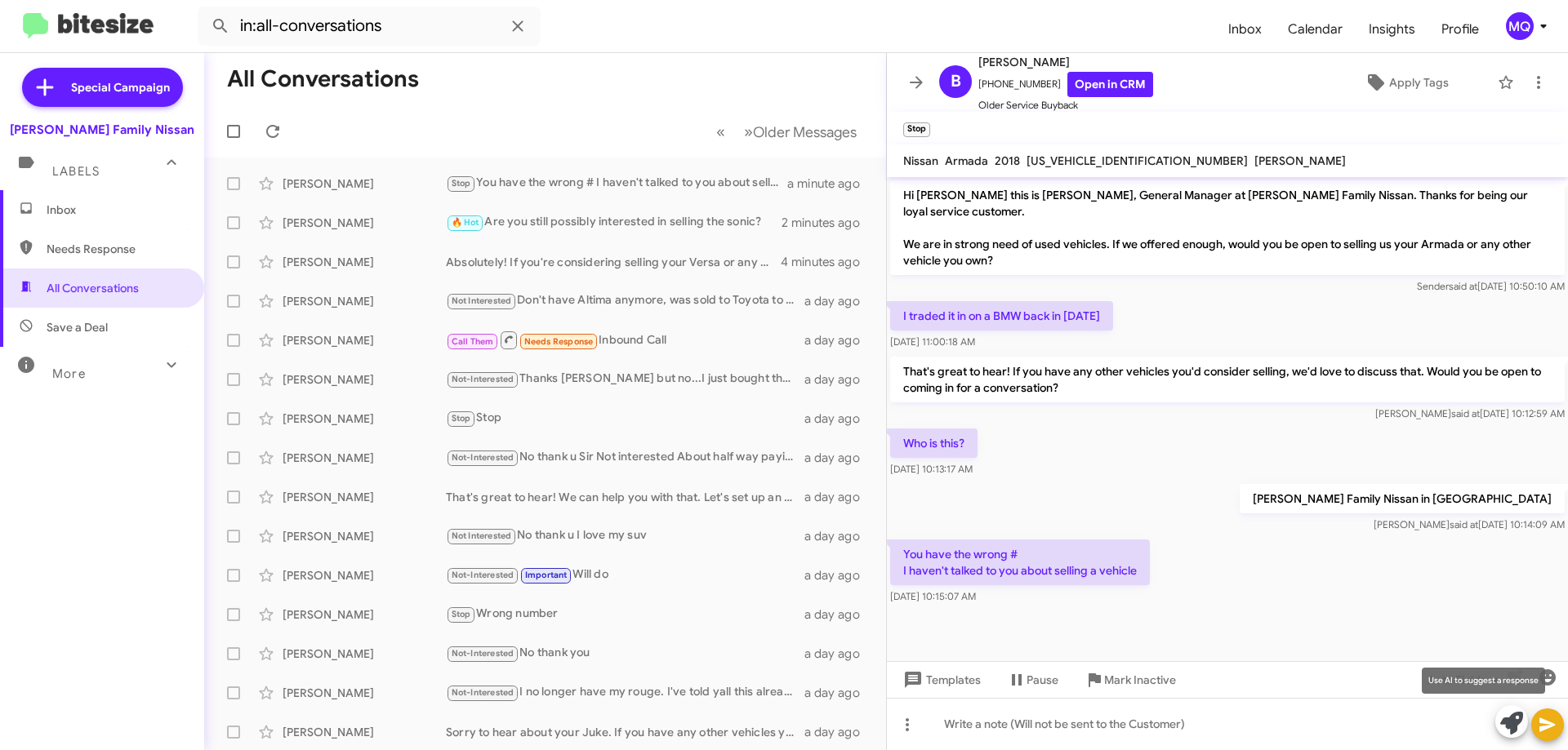
click at [1521, 728] on icon at bounding box center [1511, 723] width 23 height 23
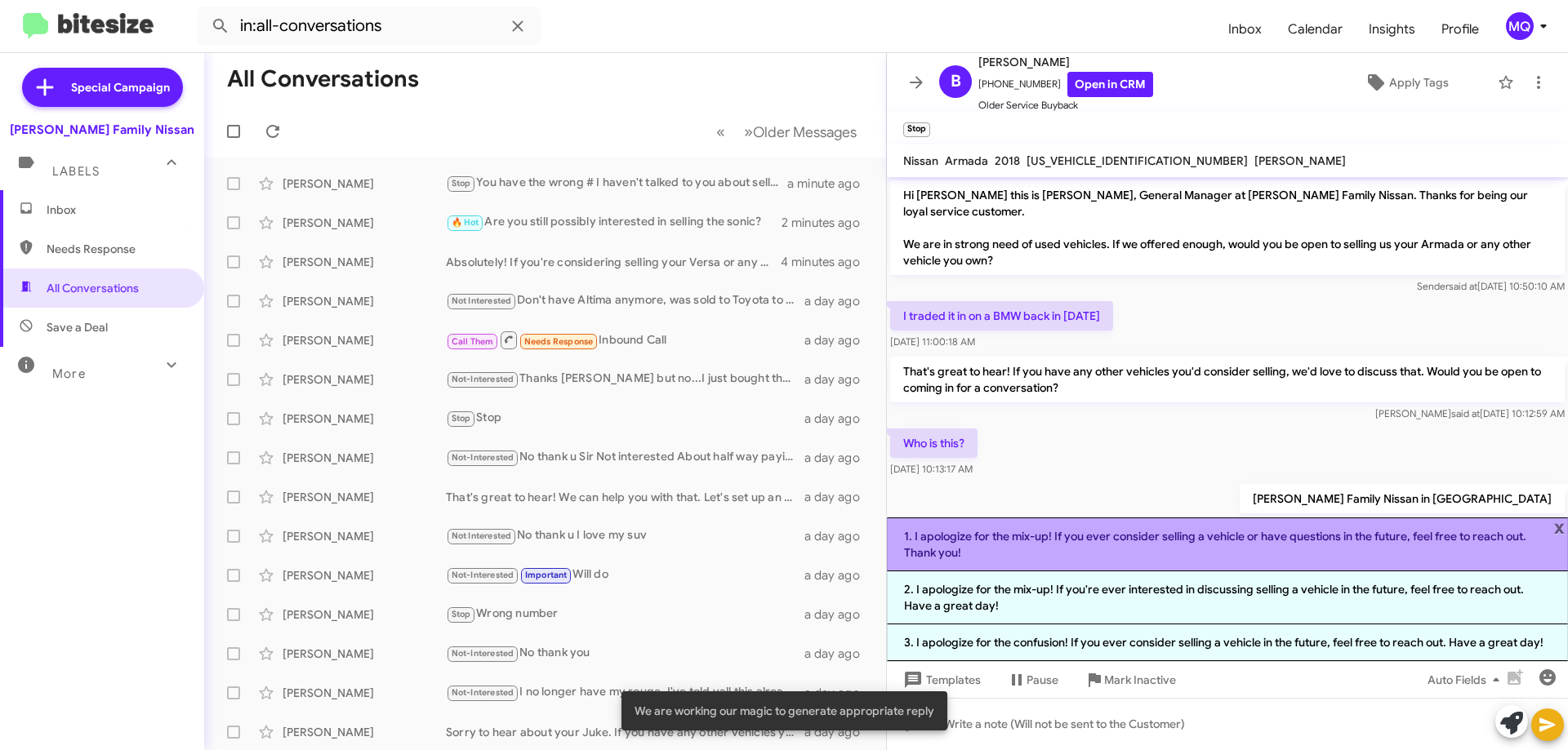
click at [1016, 540] on li "1. I apologize for the mix-up! If you ever consider selling a vehicle or have q…" at bounding box center [1227, 544] width 681 height 54
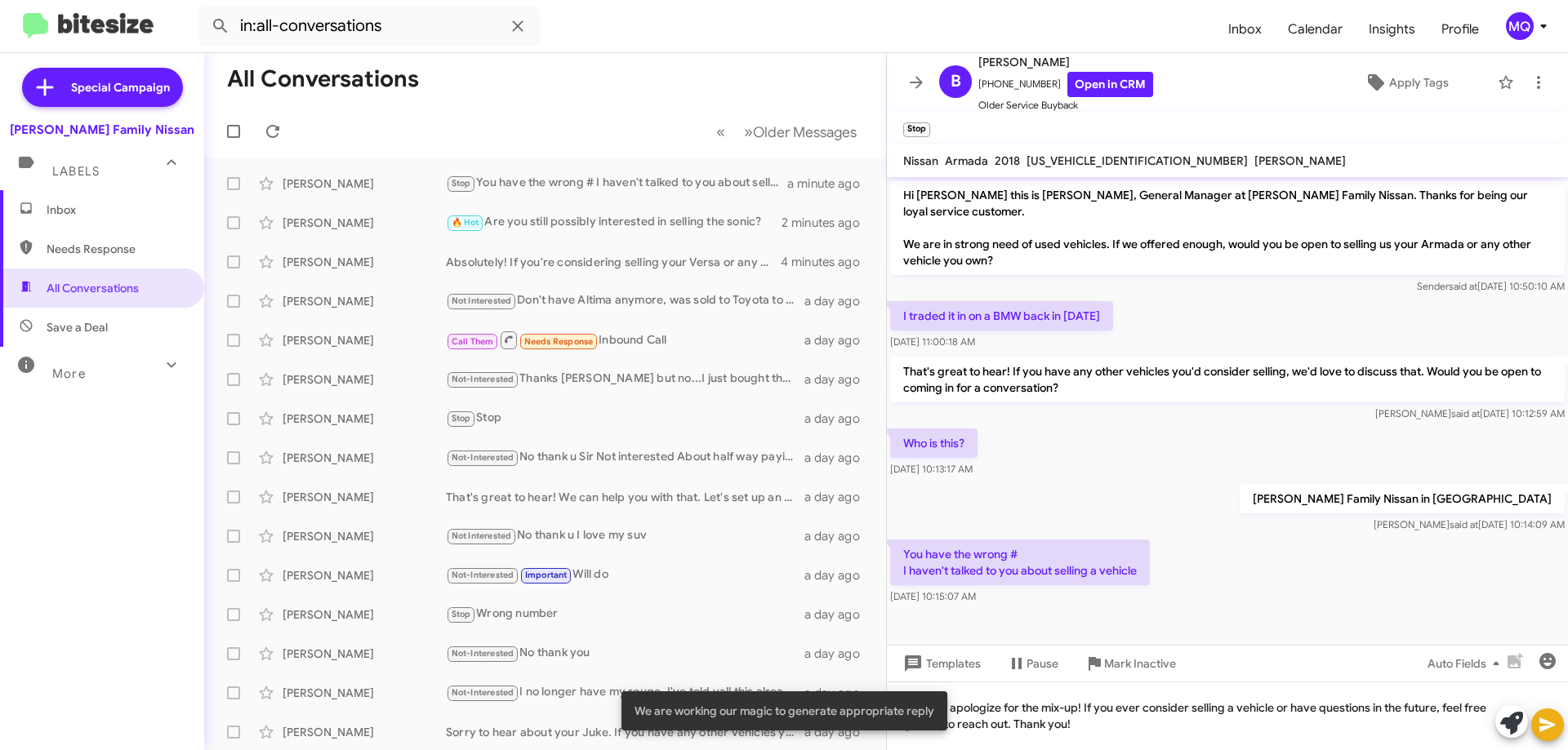
click at [1546, 726] on icon at bounding box center [1547, 725] width 16 height 14
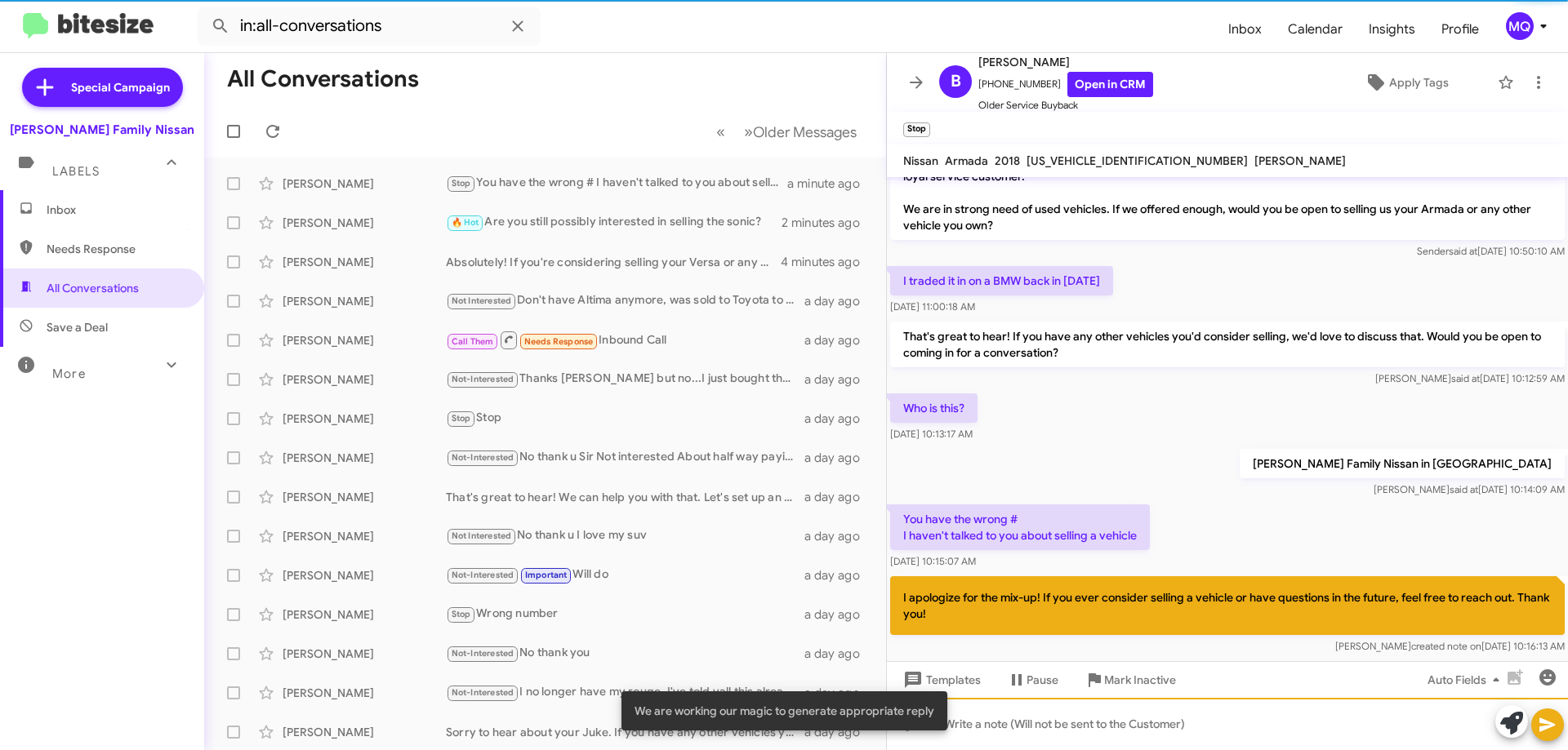
scroll to position [44, 0]
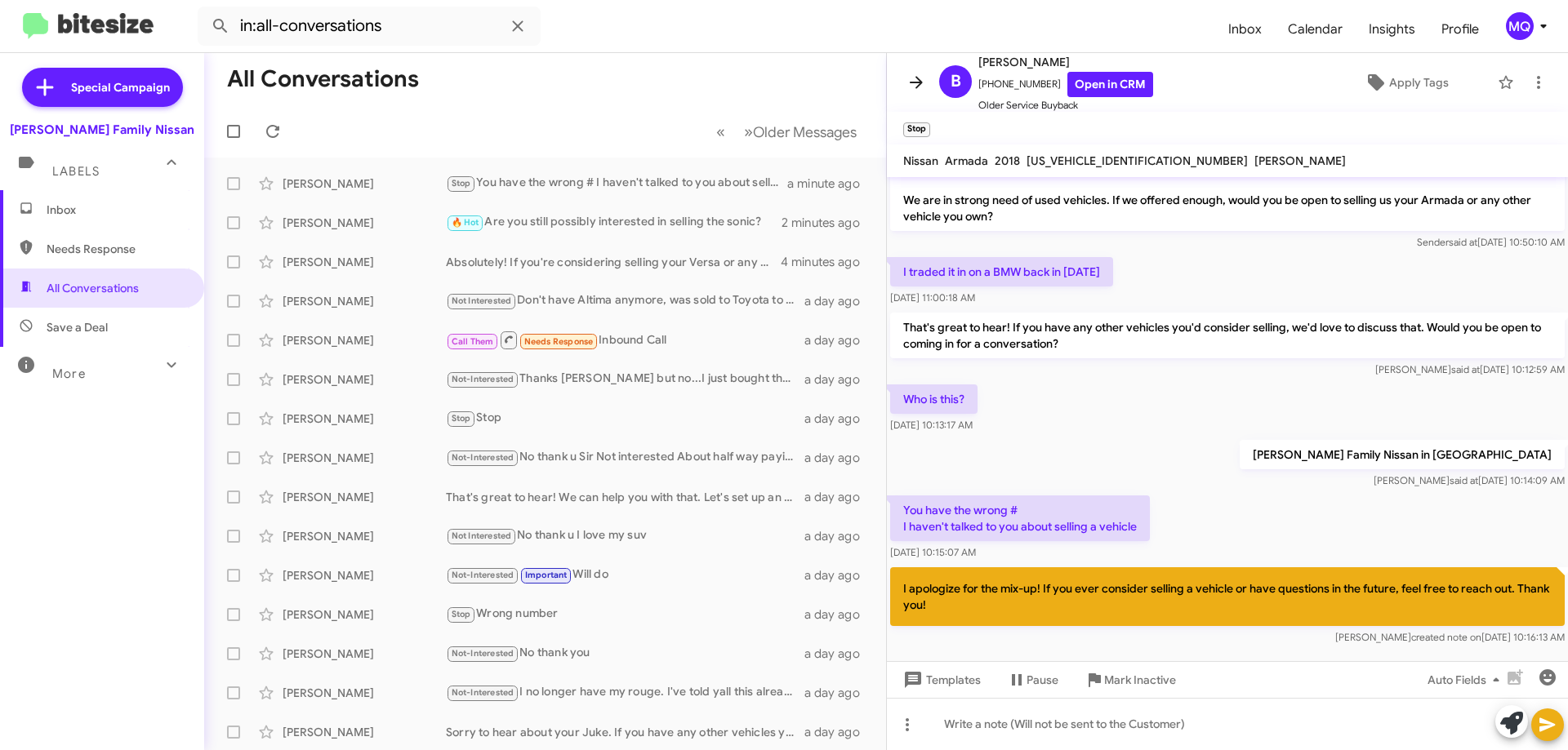
click at [919, 86] on icon at bounding box center [916, 81] width 13 height 12
